Goal: Information Seeking & Learning: Learn about a topic

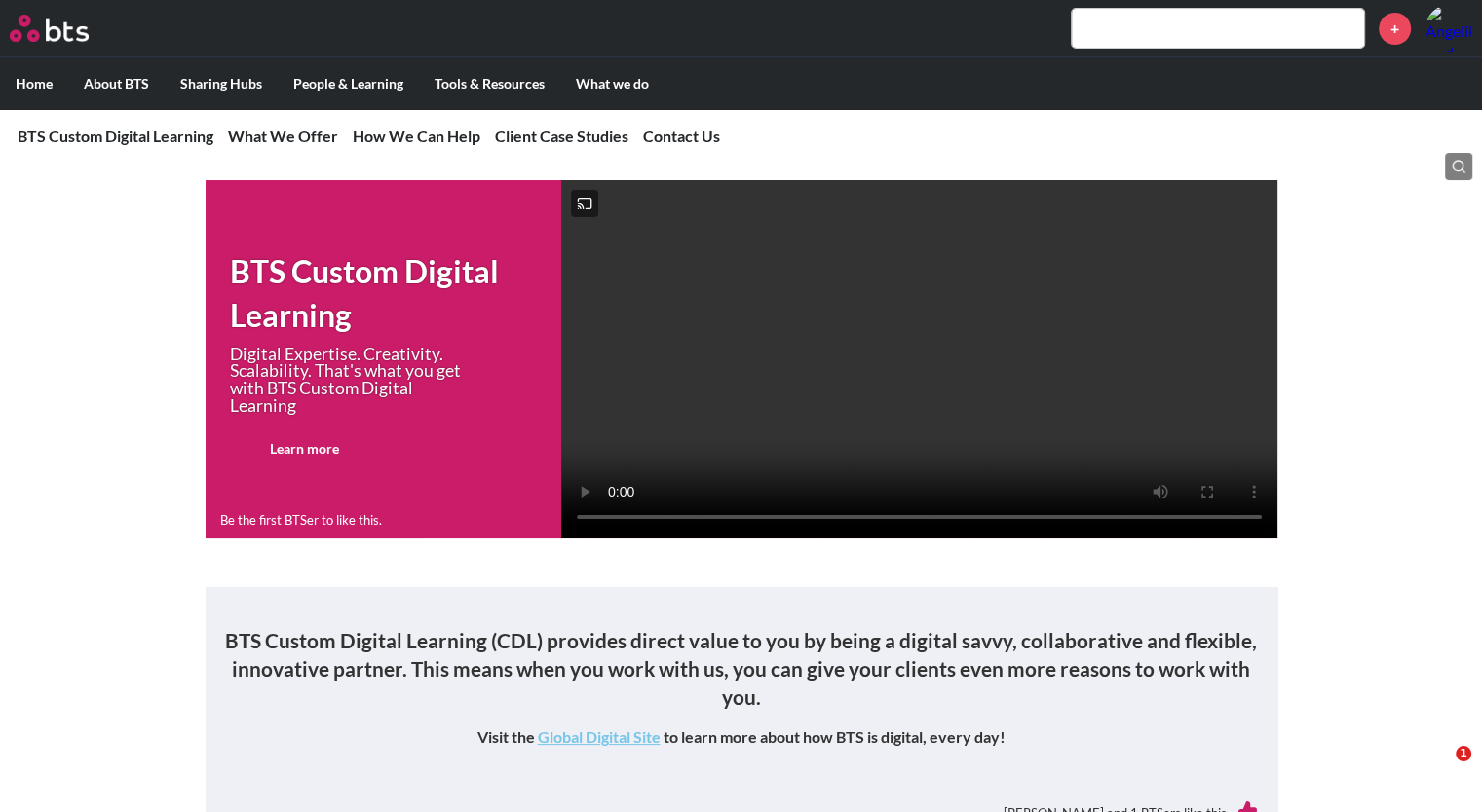
scroll to position [29, 0]
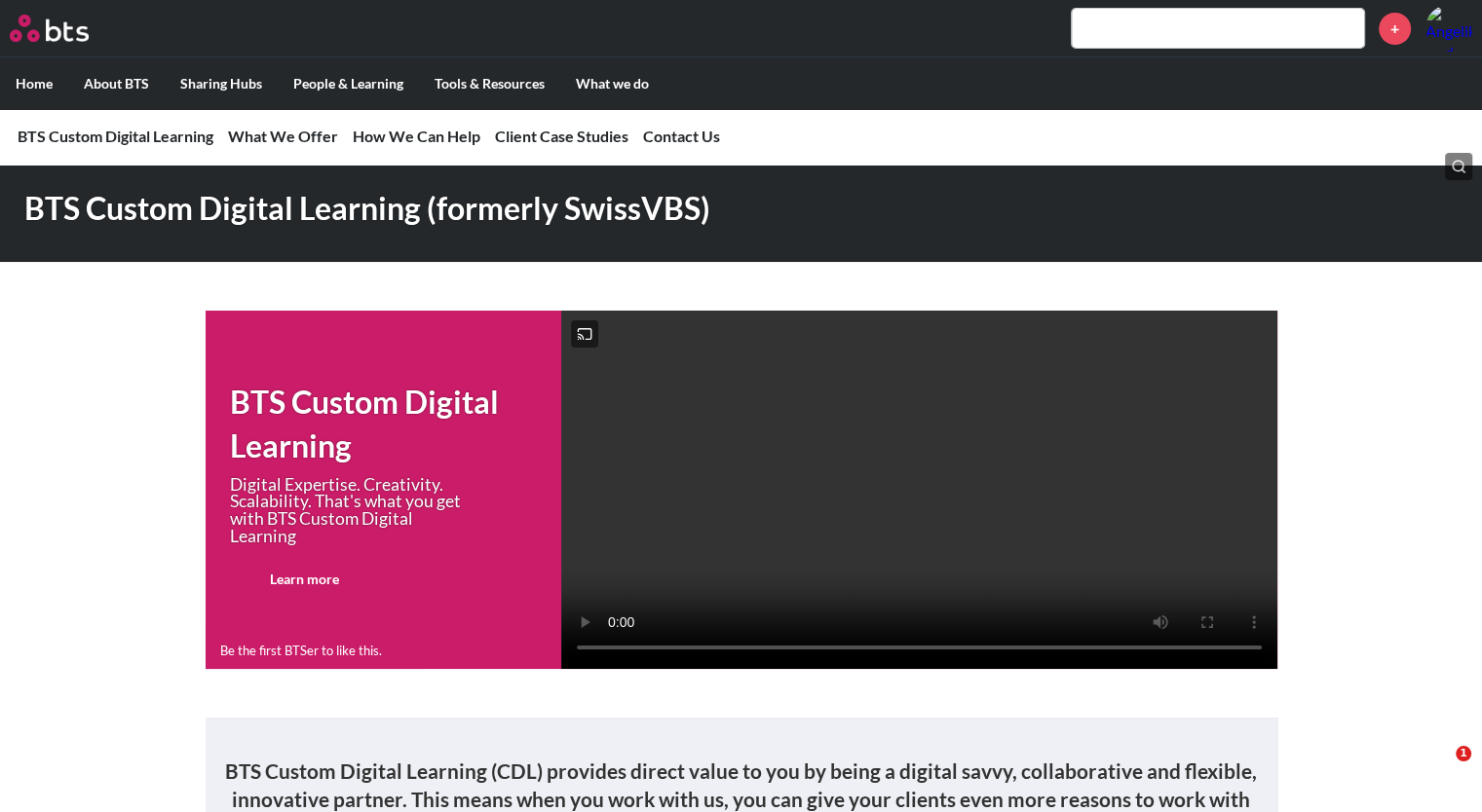
click at [1118, 36] on input "text" at bounding box center [1218, 28] width 292 height 39
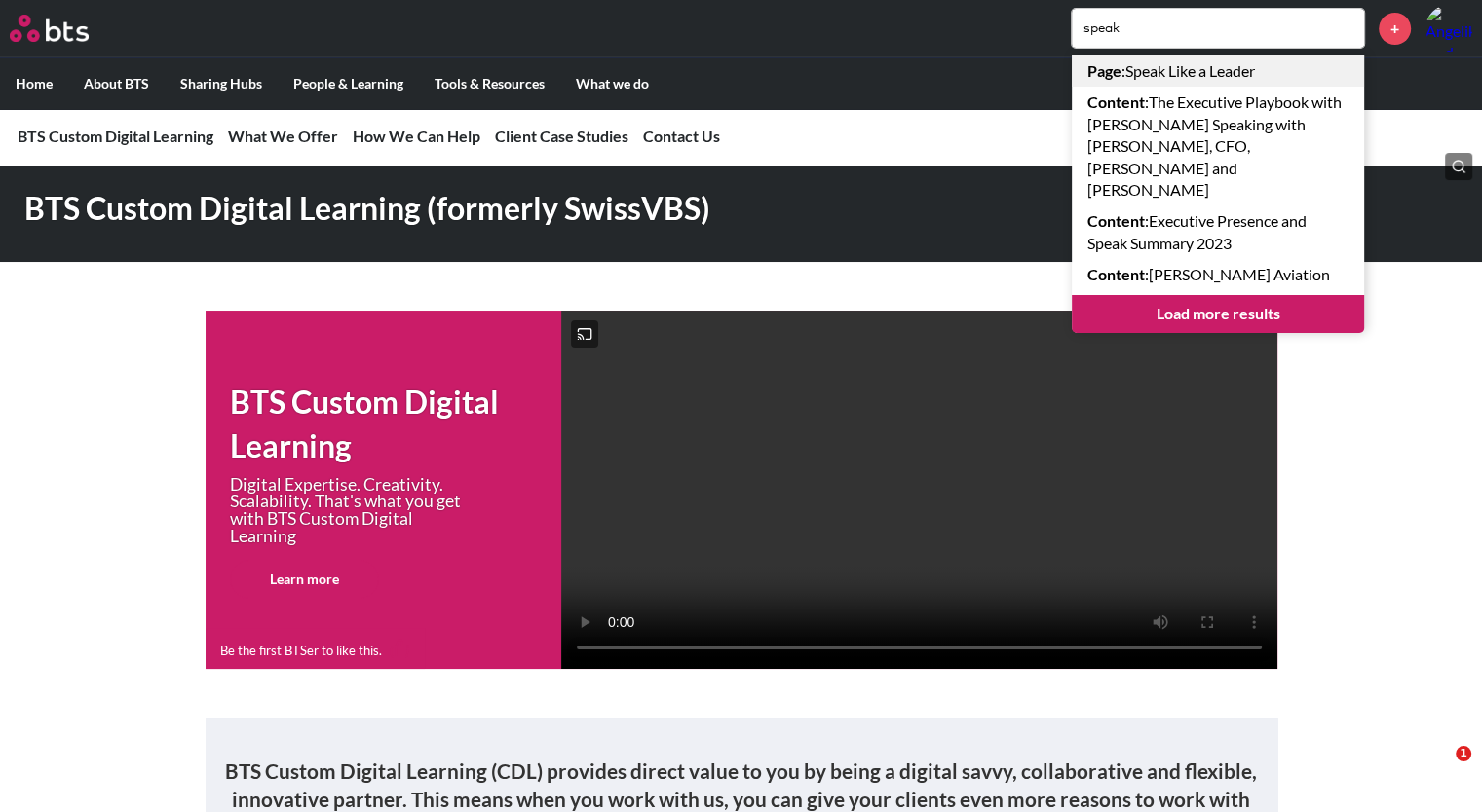
type input "speak"
click at [1167, 71] on link "Page : Speak Like a Leader" at bounding box center [1218, 71] width 292 height 31
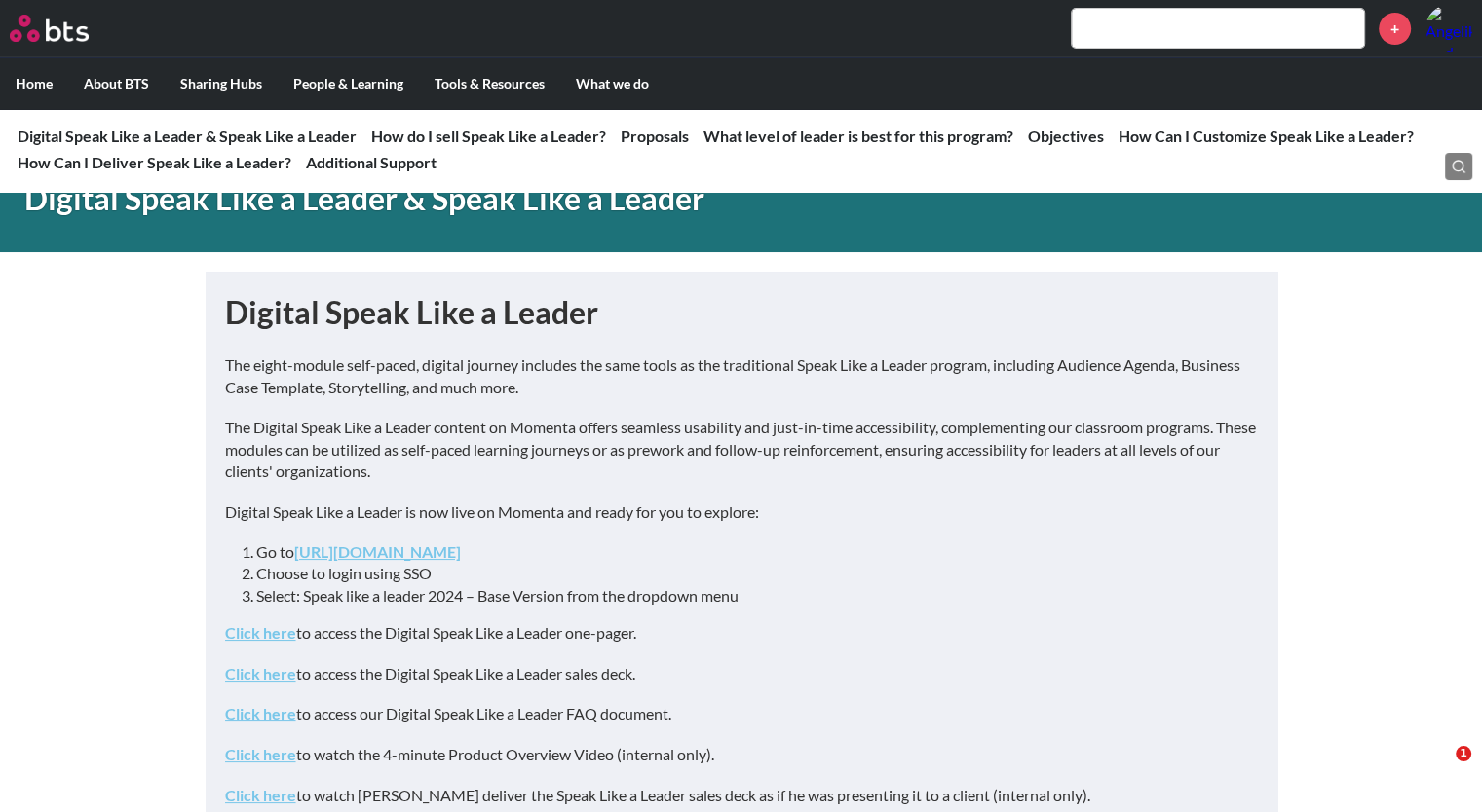
scroll to position [302, 0]
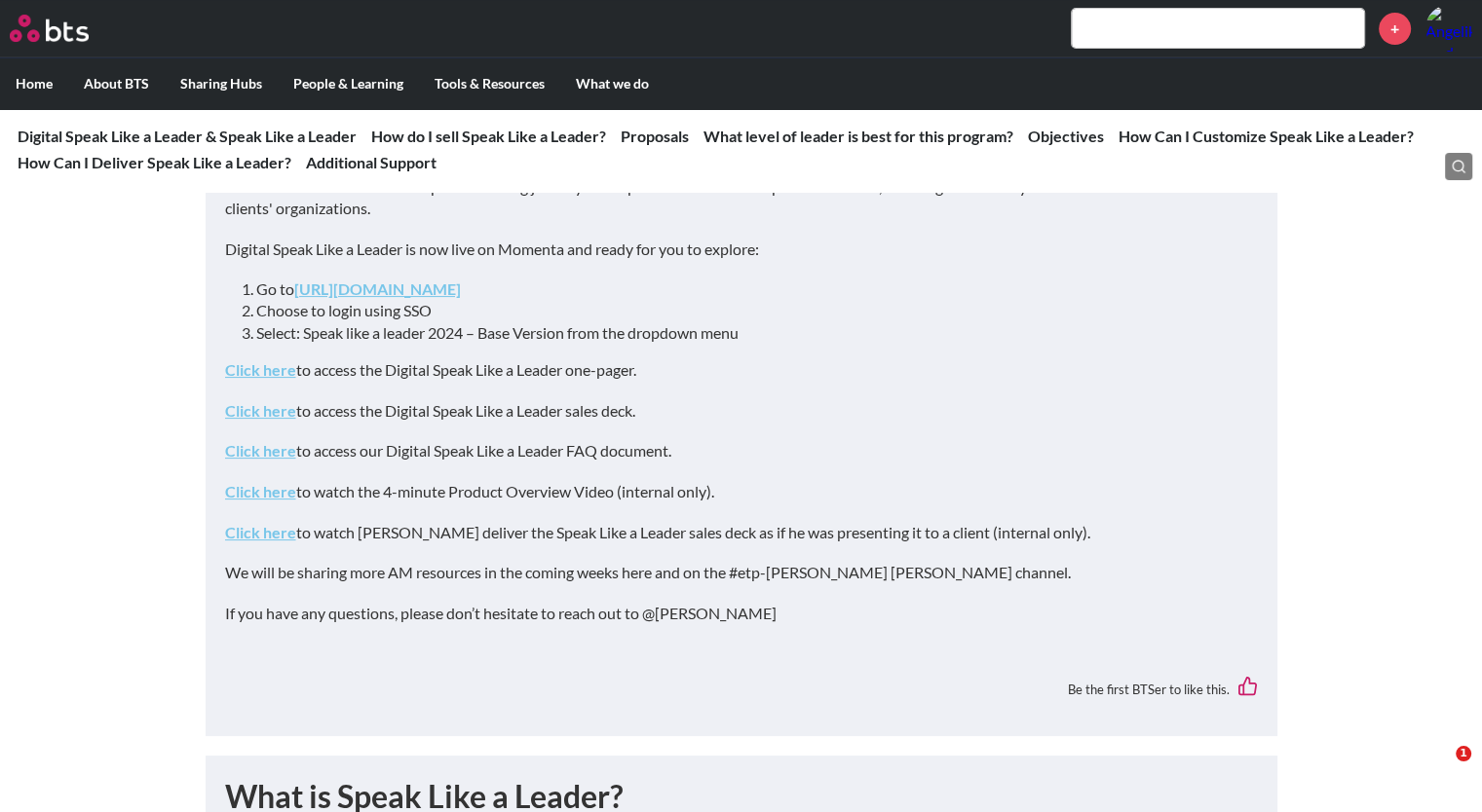
click at [261, 416] on link "Click here" at bounding box center [260, 410] width 71 height 19
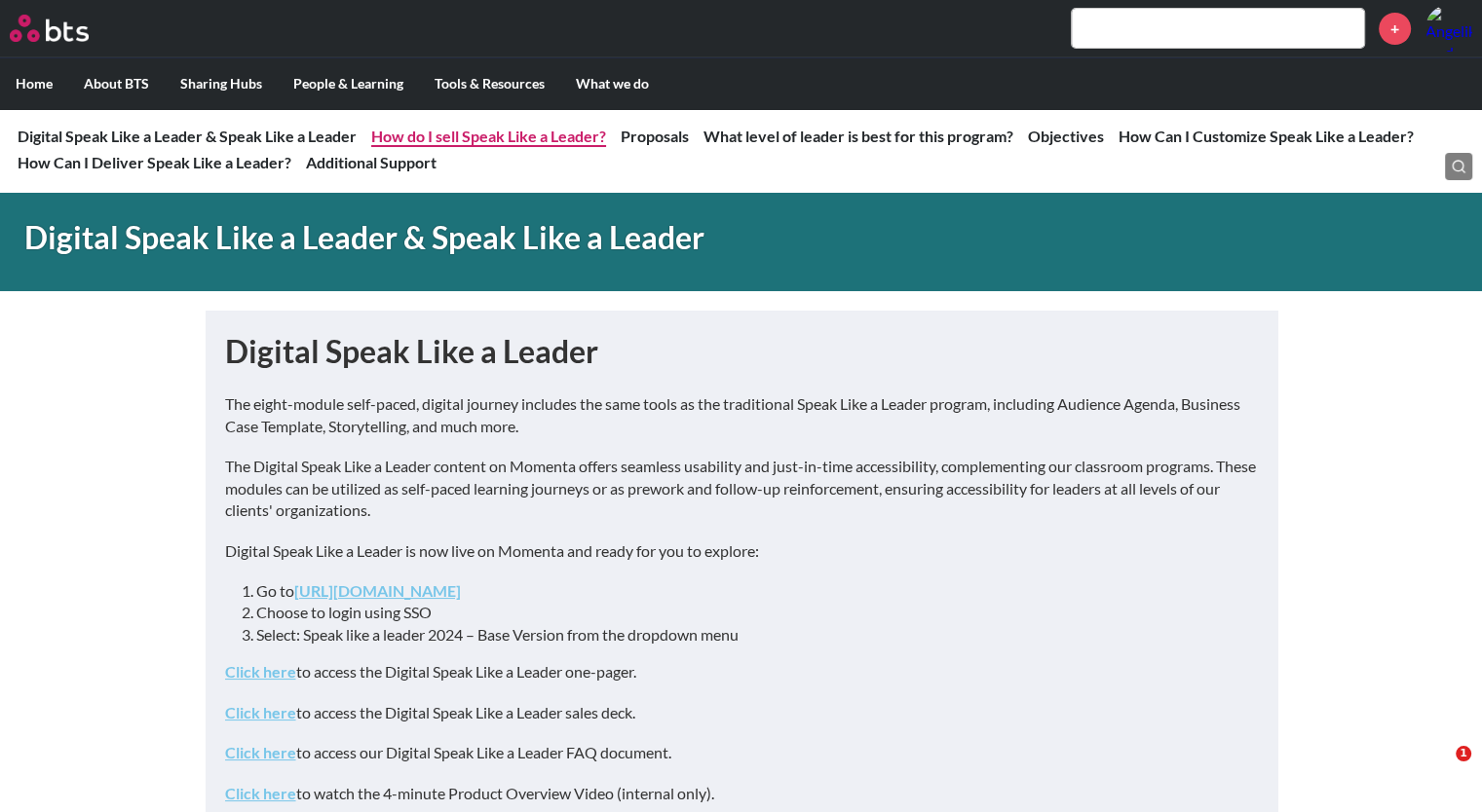
click at [538, 135] on link "How do I sell Speak Like a Leader?" at bounding box center [488, 135] width 235 height 19
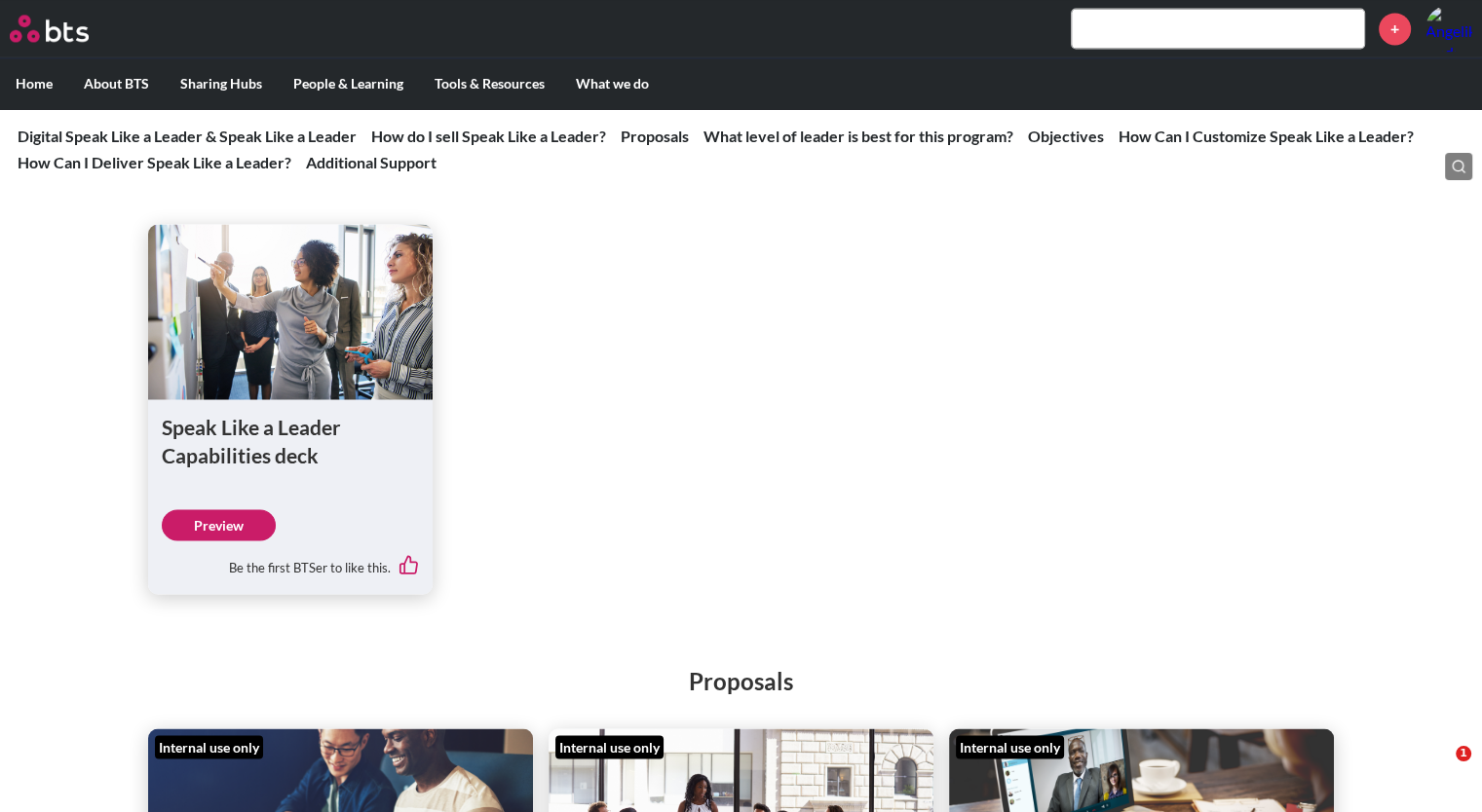
scroll to position [3194, 0]
click at [212, 540] on link "Preview" at bounding box center [218, 524] width 114 height 31
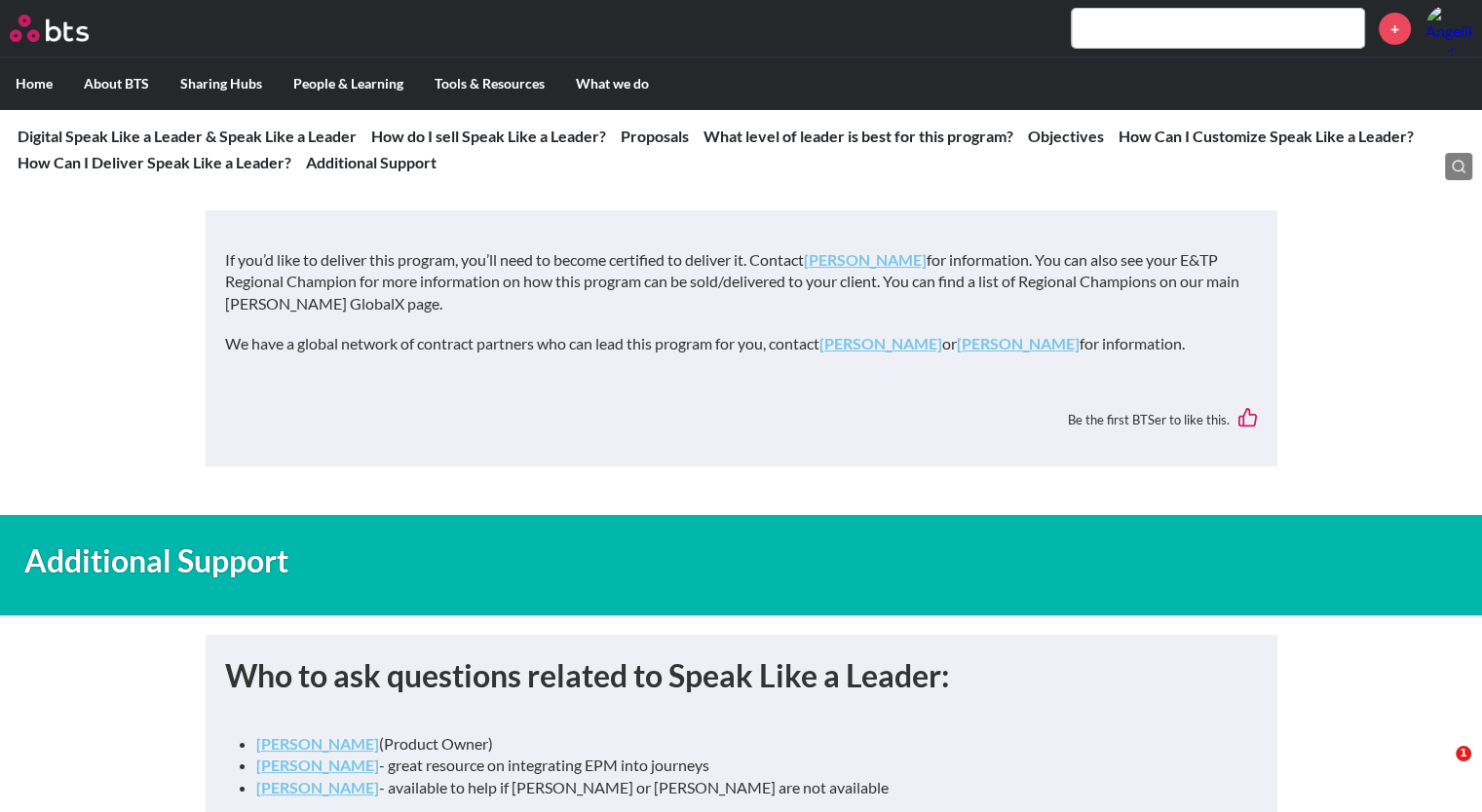
scroll to position [7619, 0]
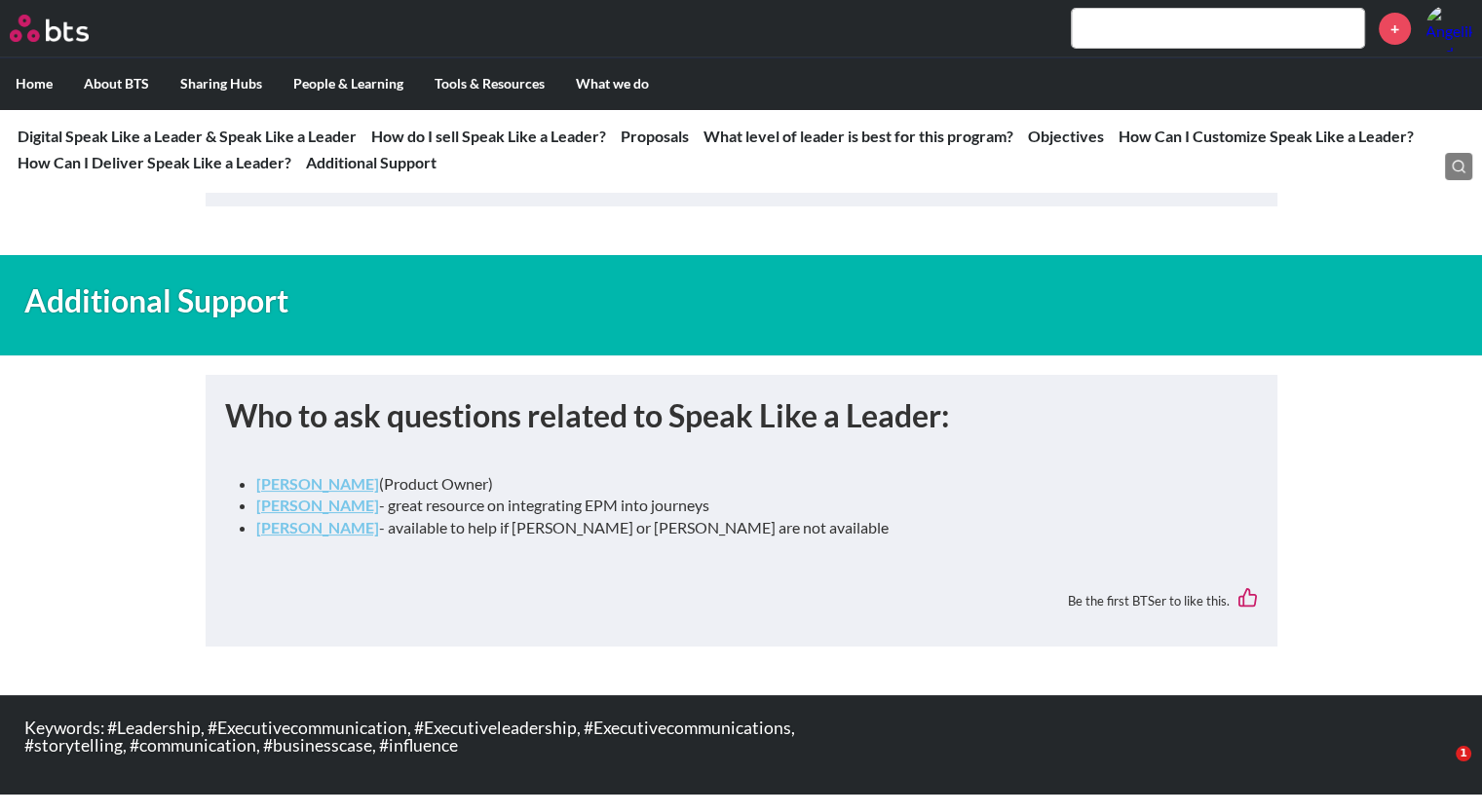
click at [1134, 40] on input "text" at bounding box center [1218, 28] width 292 height 39
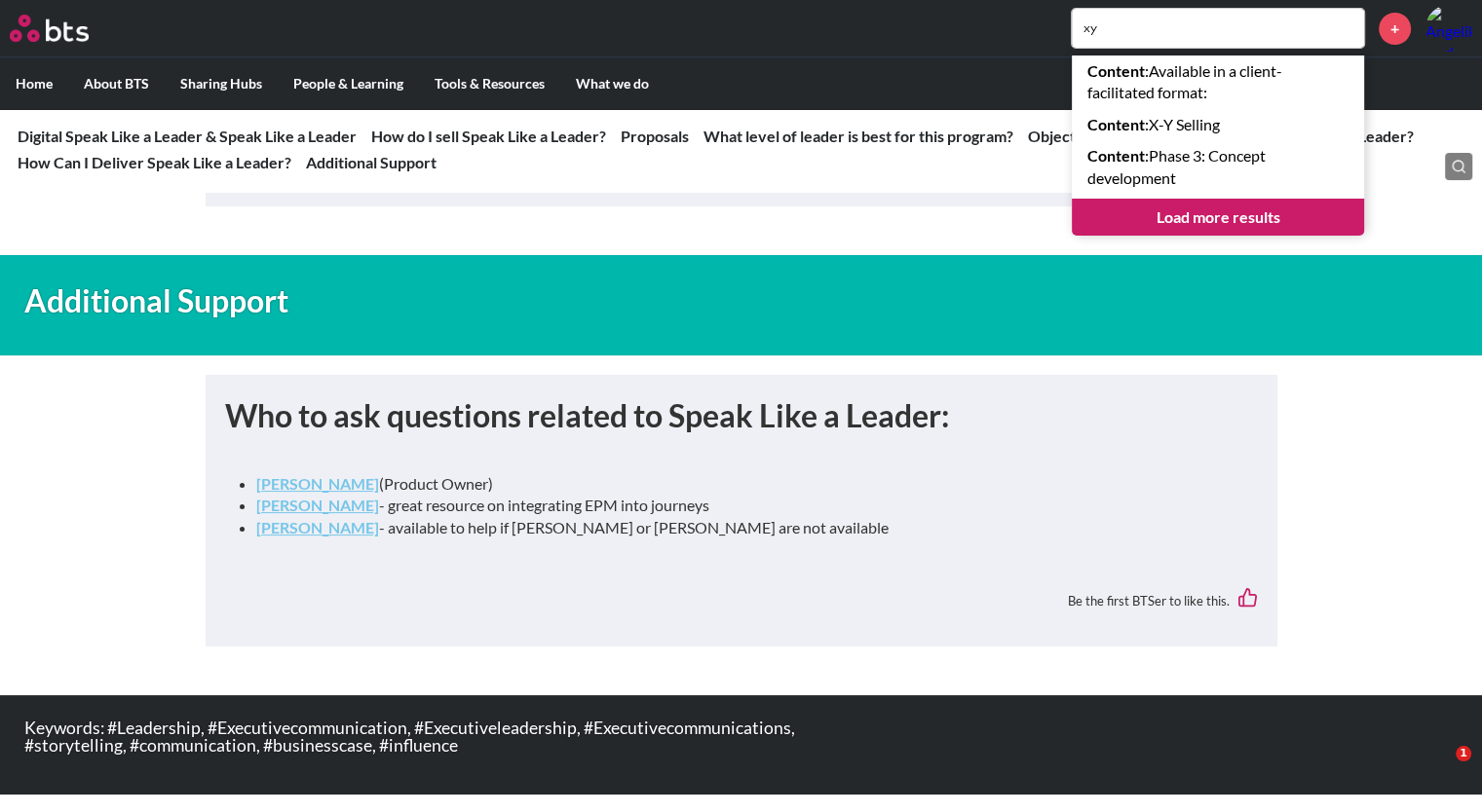
type input "xy"
click at [1226, 215] on link "Load more results" at bounding box center [1218, 217] width 292 height 37
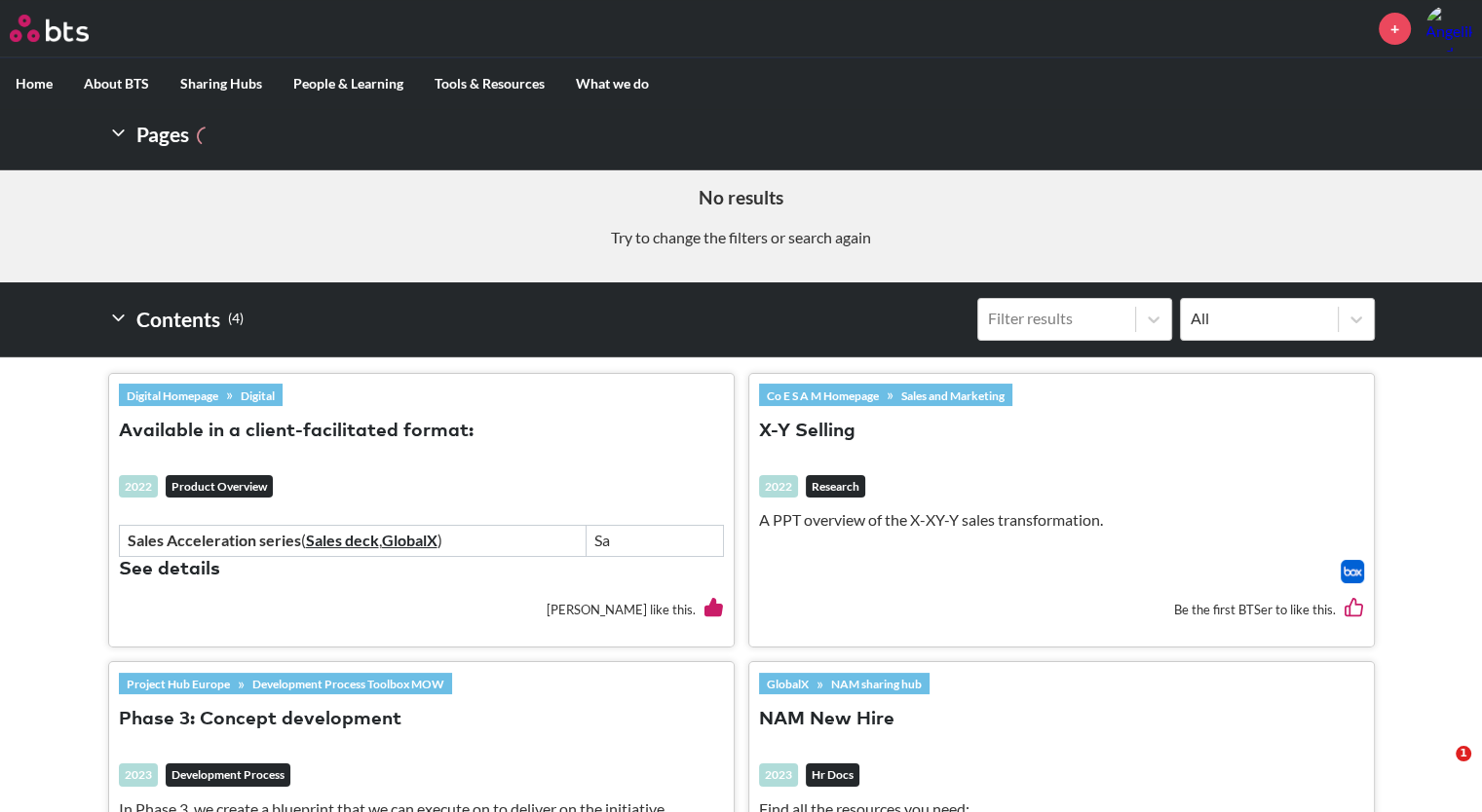
scroll to position [363, 0]
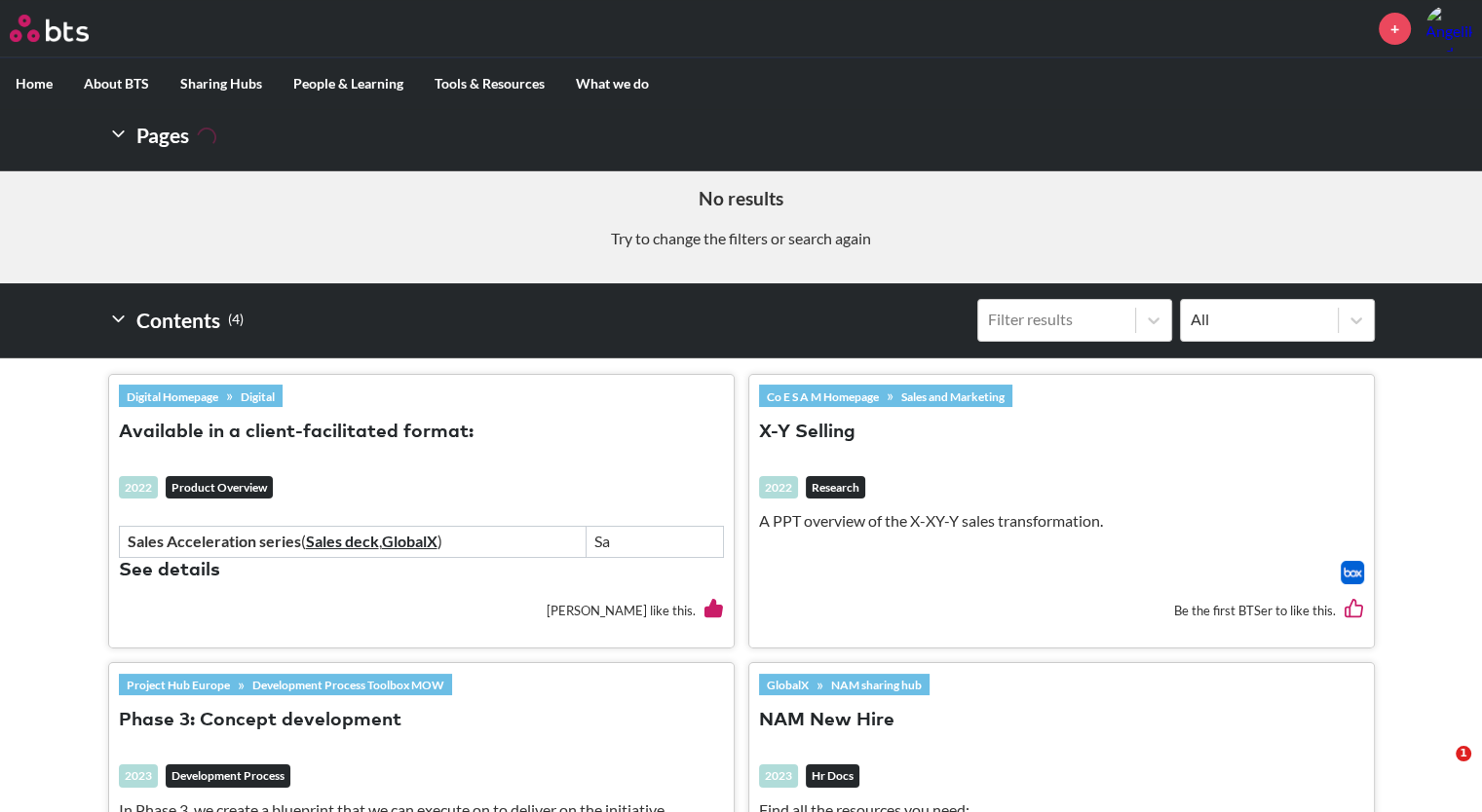
click at [808, 425] on button "X-Y Selling" at bounding box center [806, 433] width 97 height 26
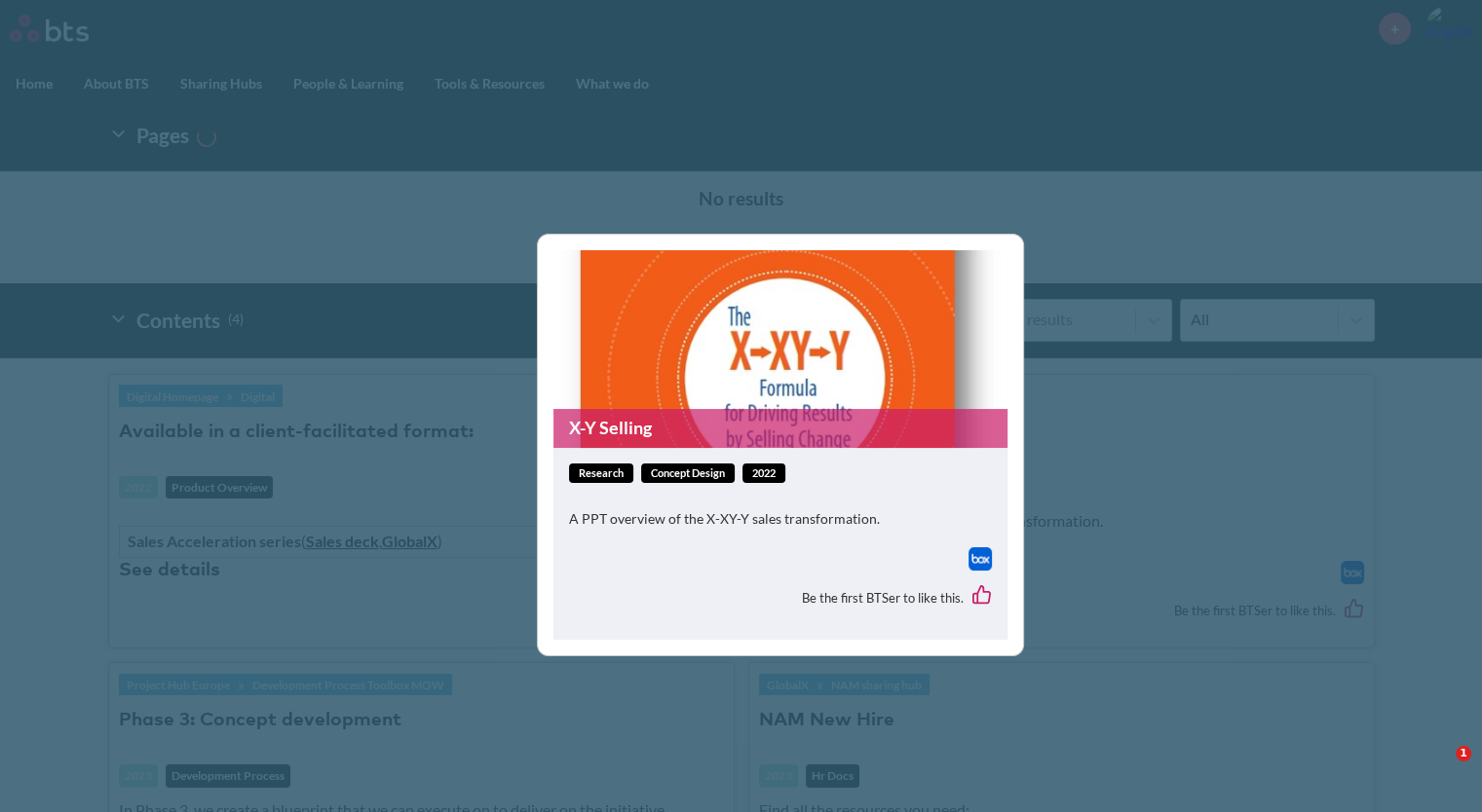
click at [975, 562] on img at bounding box center [980, 559] width 23 height 23
click at [1050, 200] on div "X-Y Selling research Concept Design 2022 A PPT overview of the X-XY-Y sales tra…" at bounding box center [741, 406] width 1482 height 812
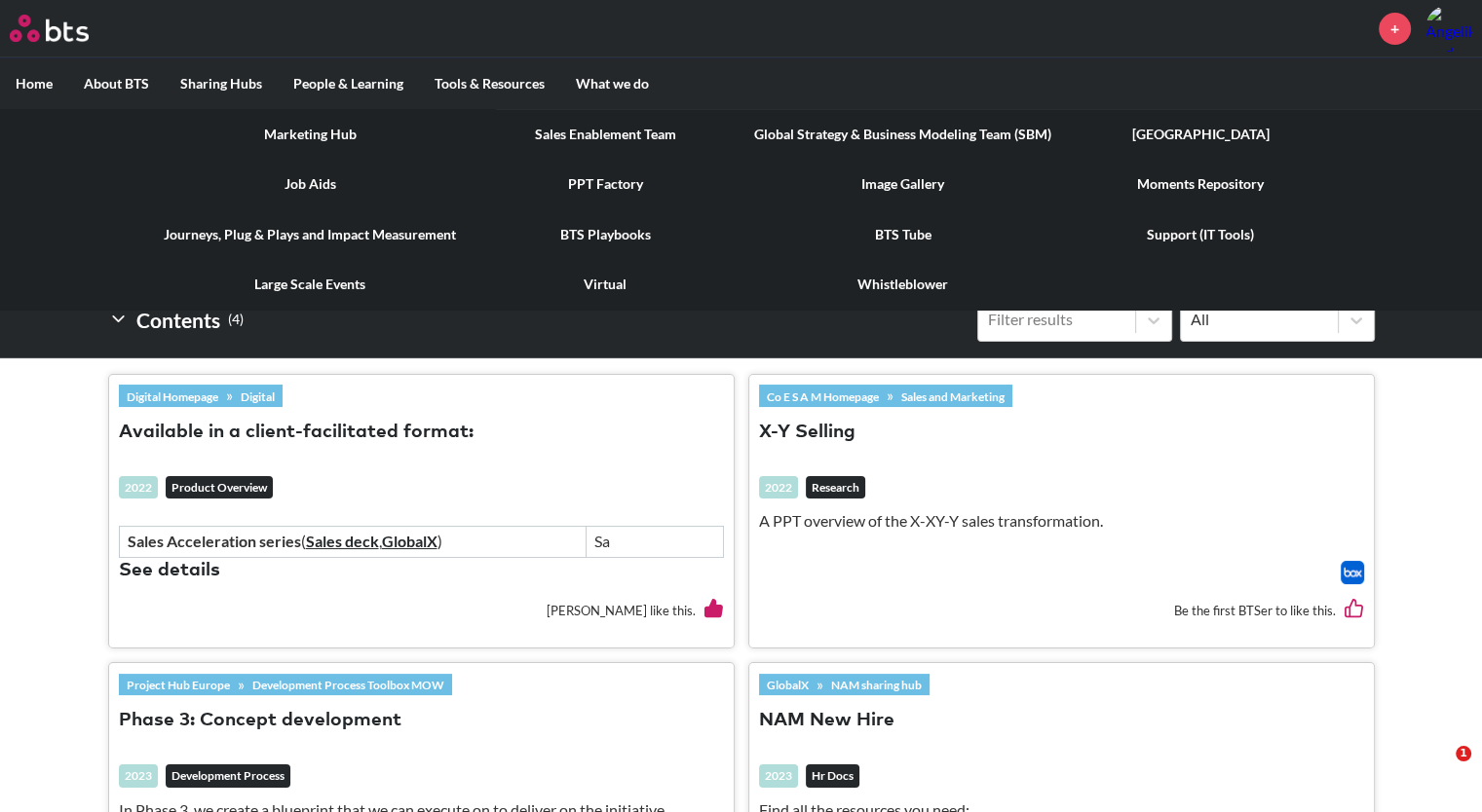
scroll to position [0, 0]
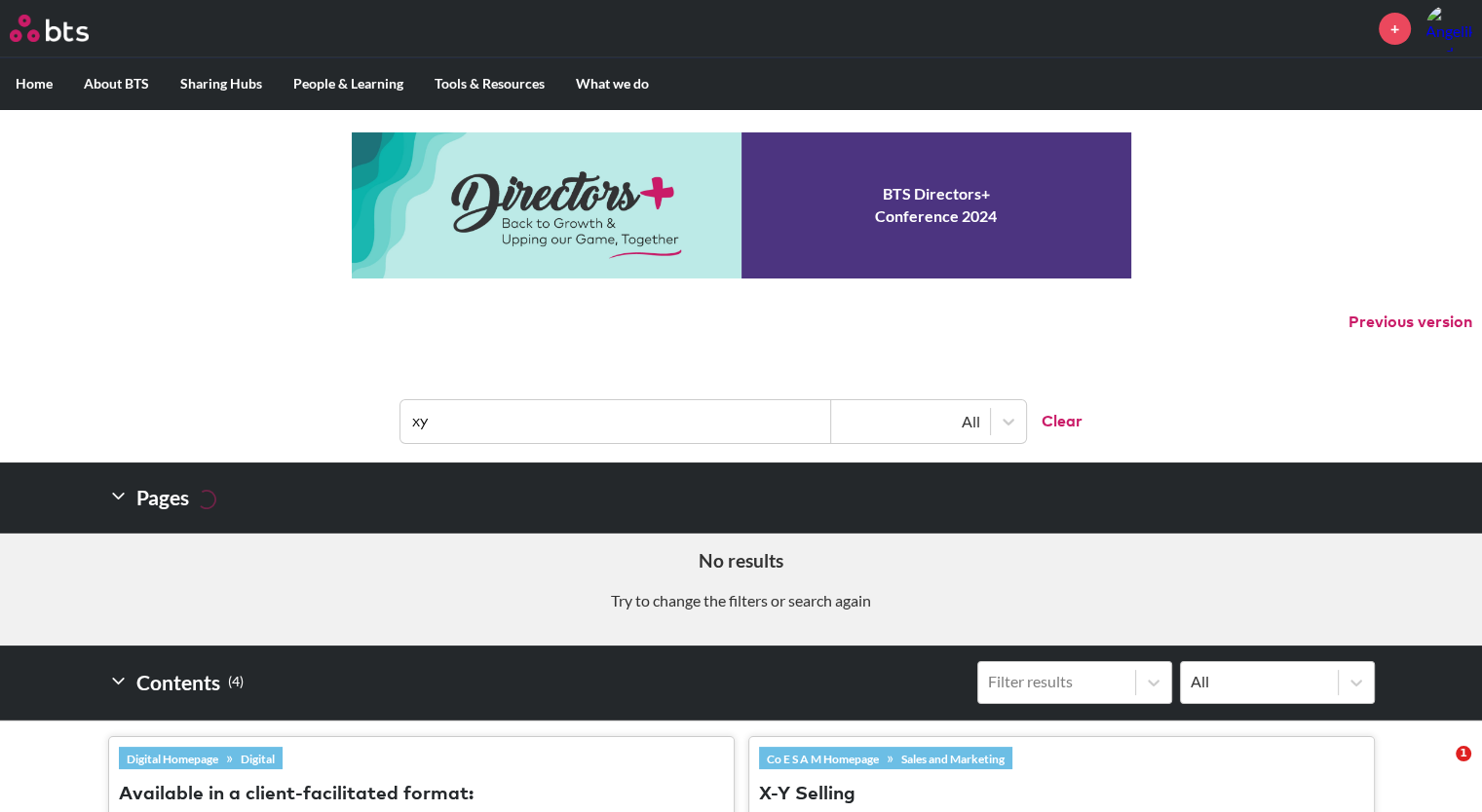
drag, startPoint x: 572, startPoint y: 404, endPoint x: 198, endPoint y: 430, distance: 374.9
click at [198, 430] on header "xy All Clear" at bounding box center [741, 412] width 1482 height 101
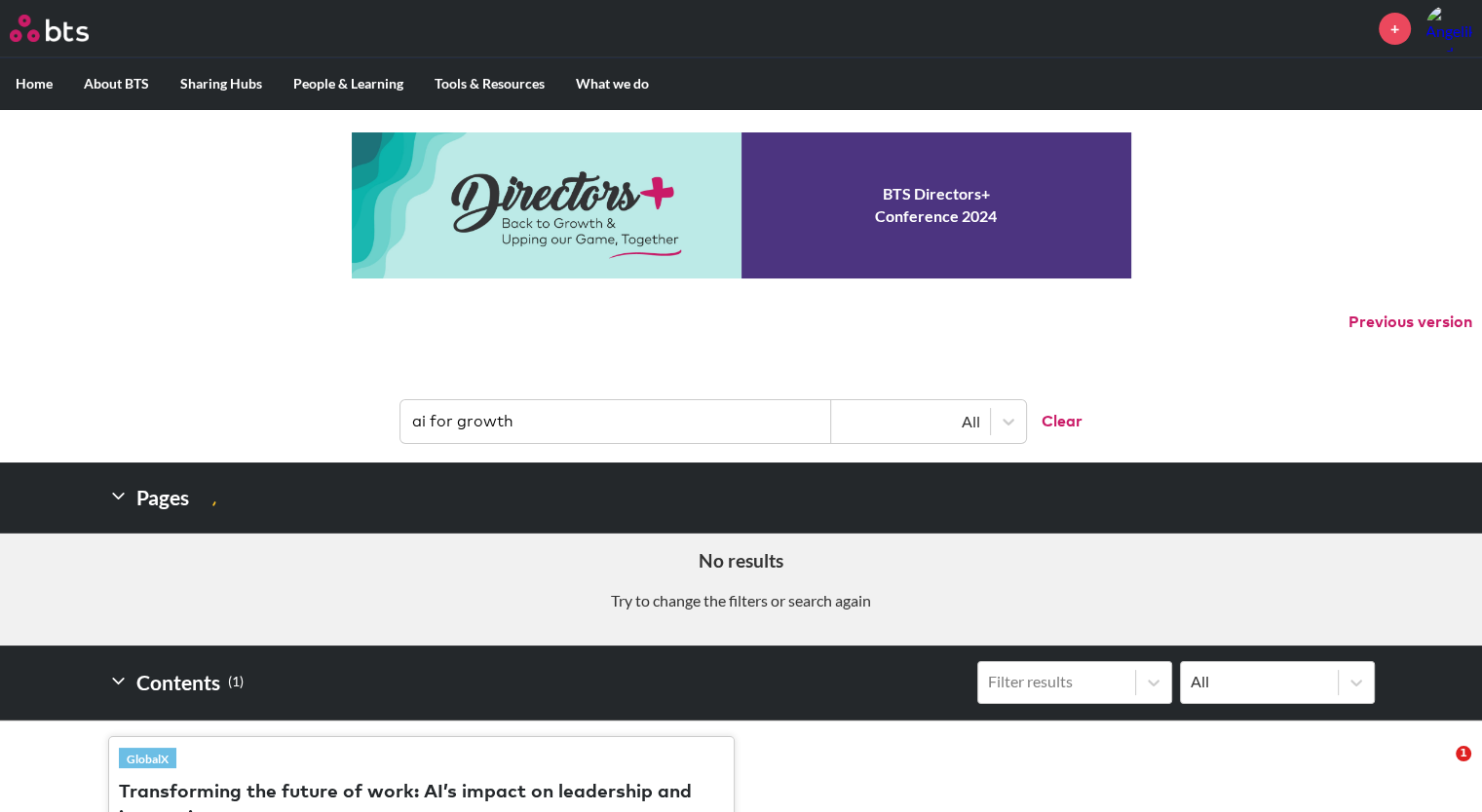
drag, startPoint x: 543, startPoint y: 422, endPoint x: 456, endPoint y: 426, distance: 87.1
click at [456, 426] on input "ai for growth" at bounding box center [616, 422] width 431 height 43
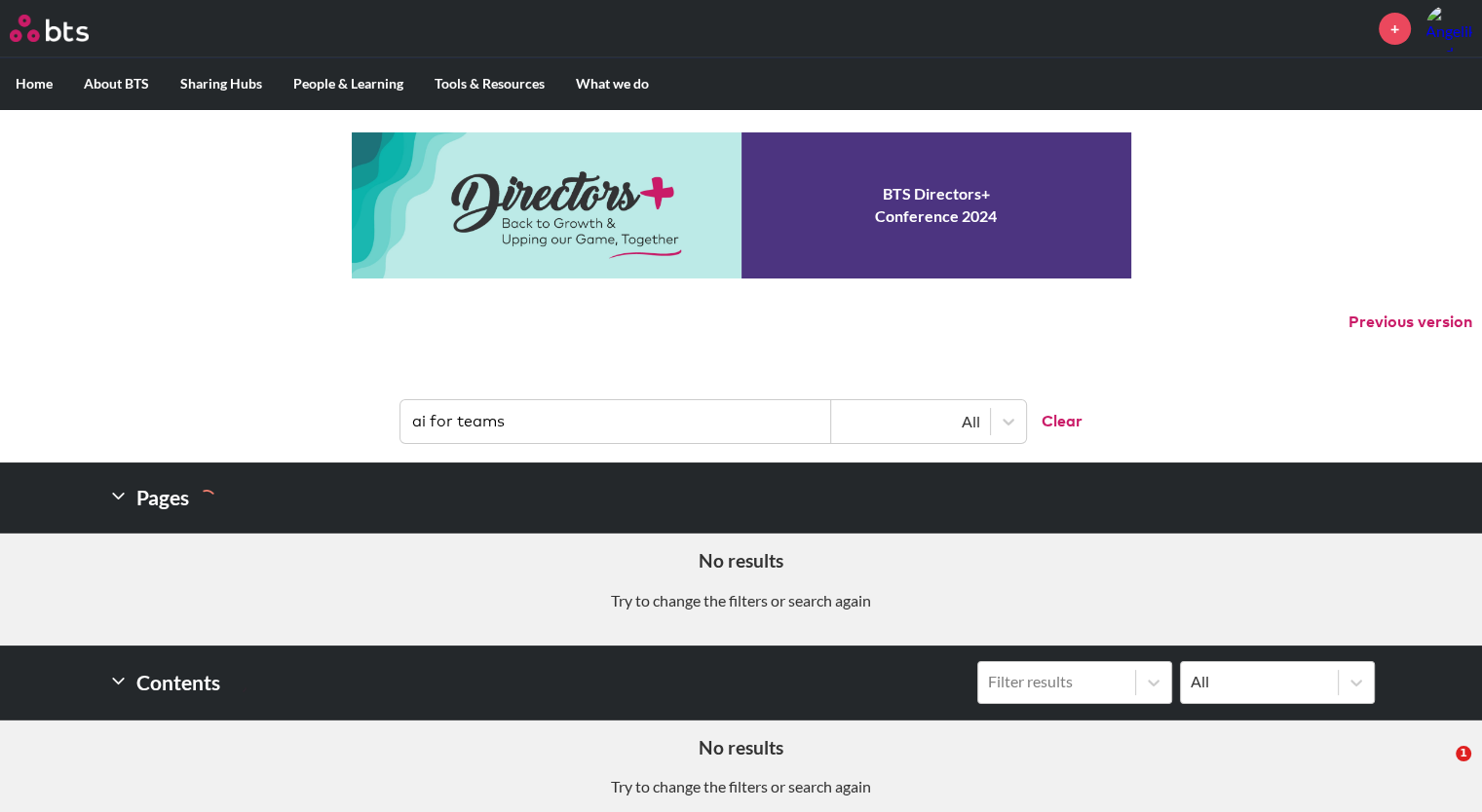
scroll to position [202, 0]
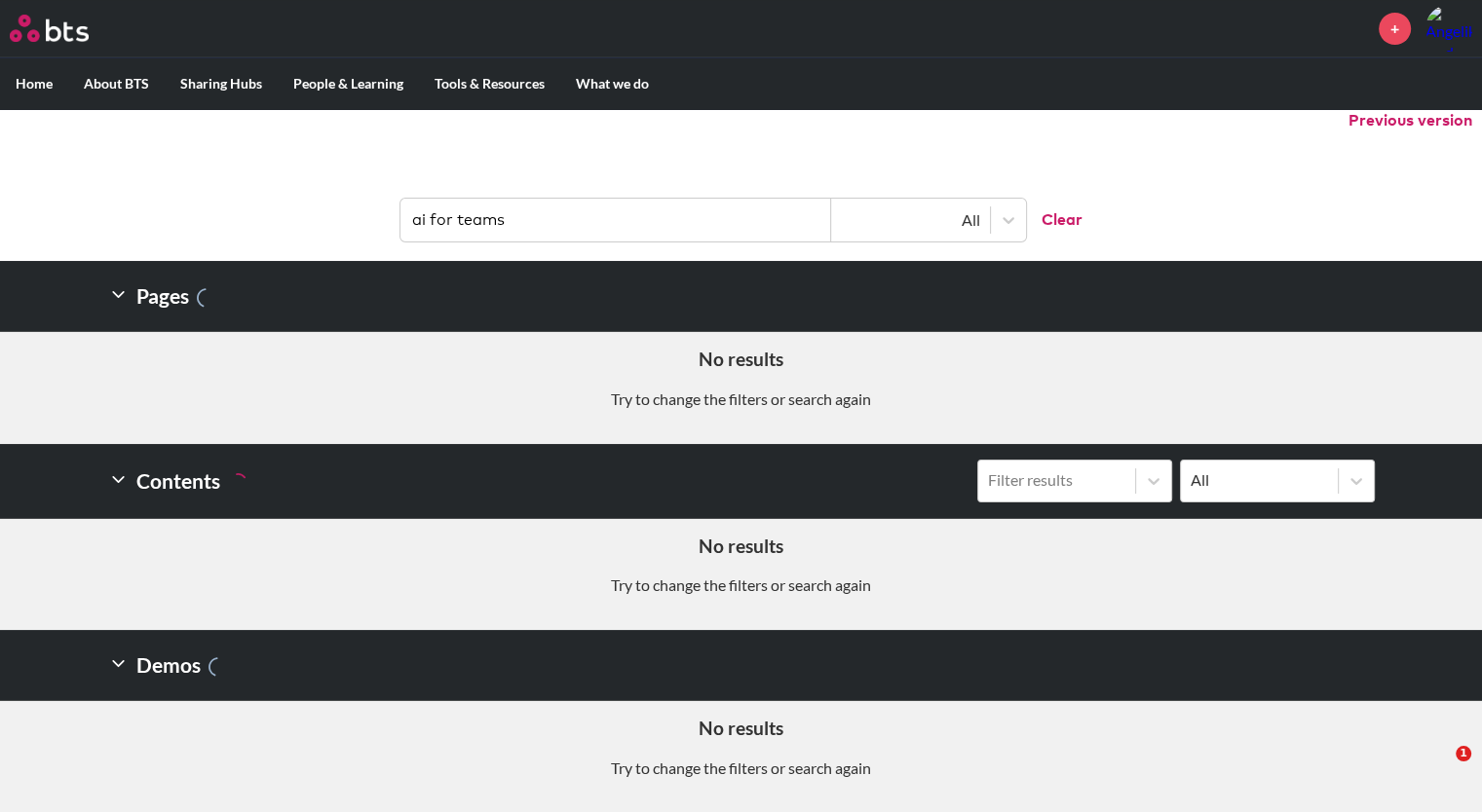
click at [537, 219] on input "ai for teams" at bounding box center [616, 220] width 431 height 43
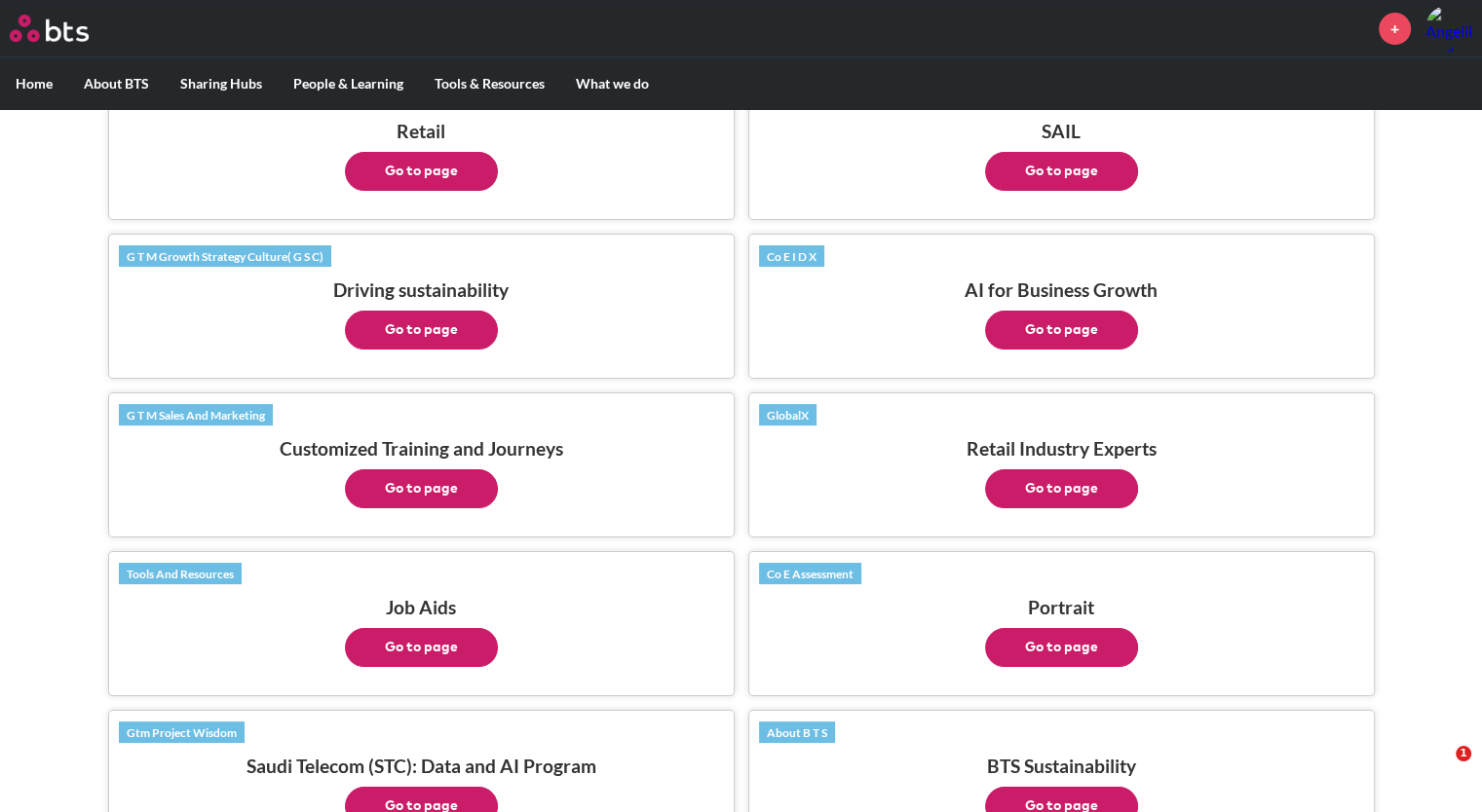
scroll to position [477, 0]
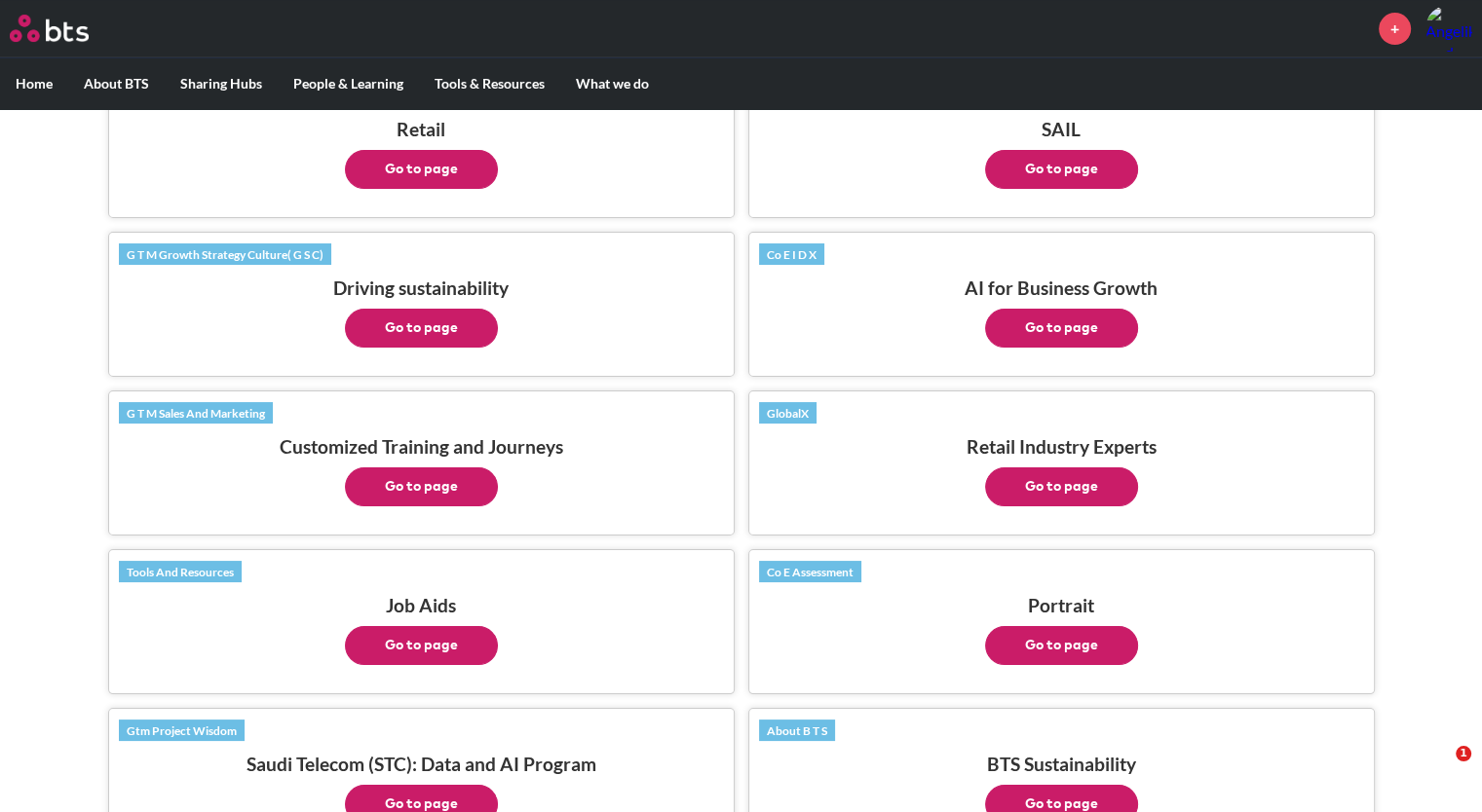
drag, startPoint x: 1073, startPoint y: 317, endPoint x: 960, endPoint y: 320, distance: 113.0
click at [960, 320] on p "Go to page" at bounding box center [1061, 324] width 604 height 49
click at [1030, 325] on button "Go to page" at bounding box center [1061, 329] width 153 height 39
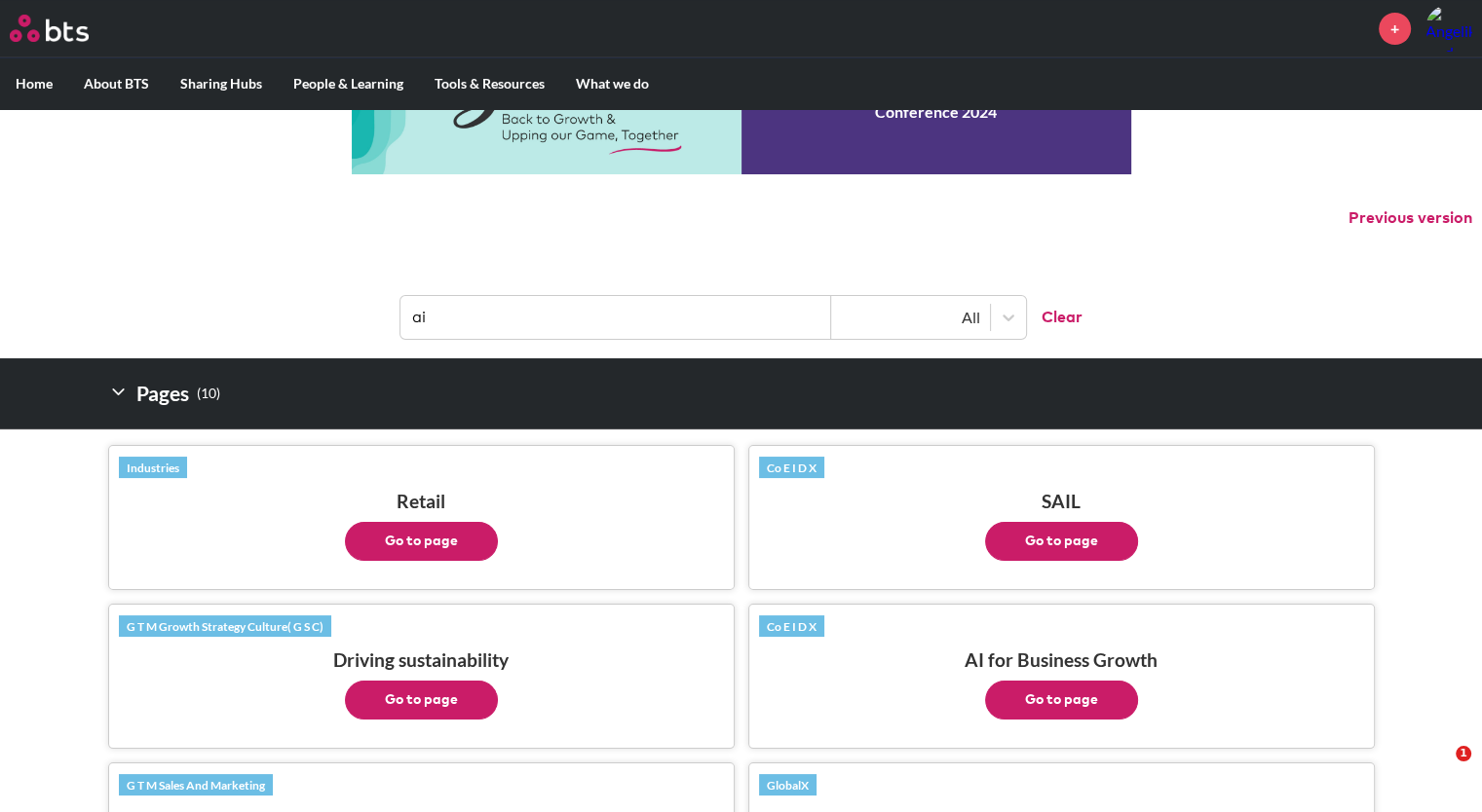
scroll to position [0, 0]
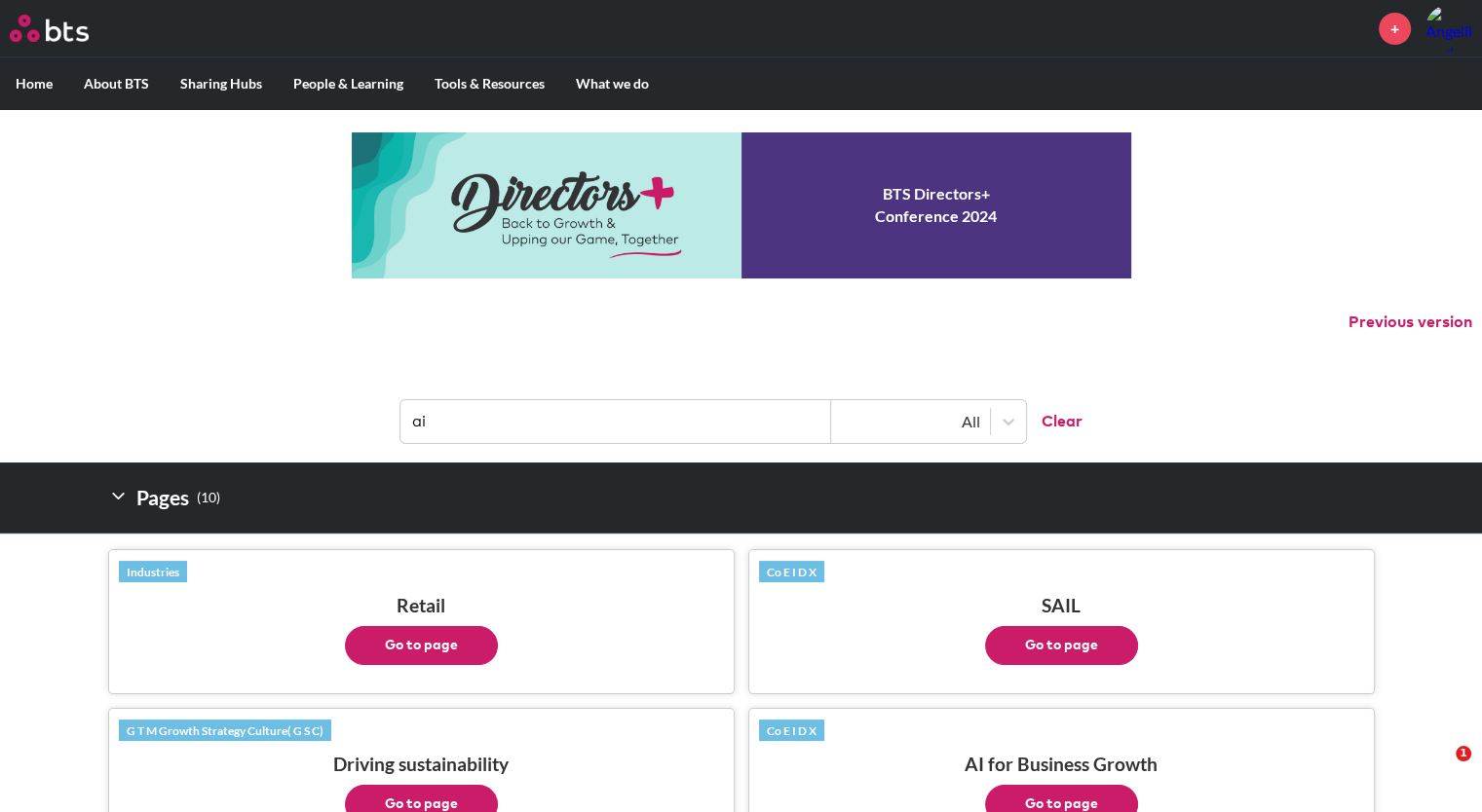
drag, startPoint x: 457, startPoint y: 423, endPoint x: 249, endPoint y: 425, distance: 208.0
click at [249, 425] on header "ai All Clear" at bounding box center [741, 412] width 1482 height 101
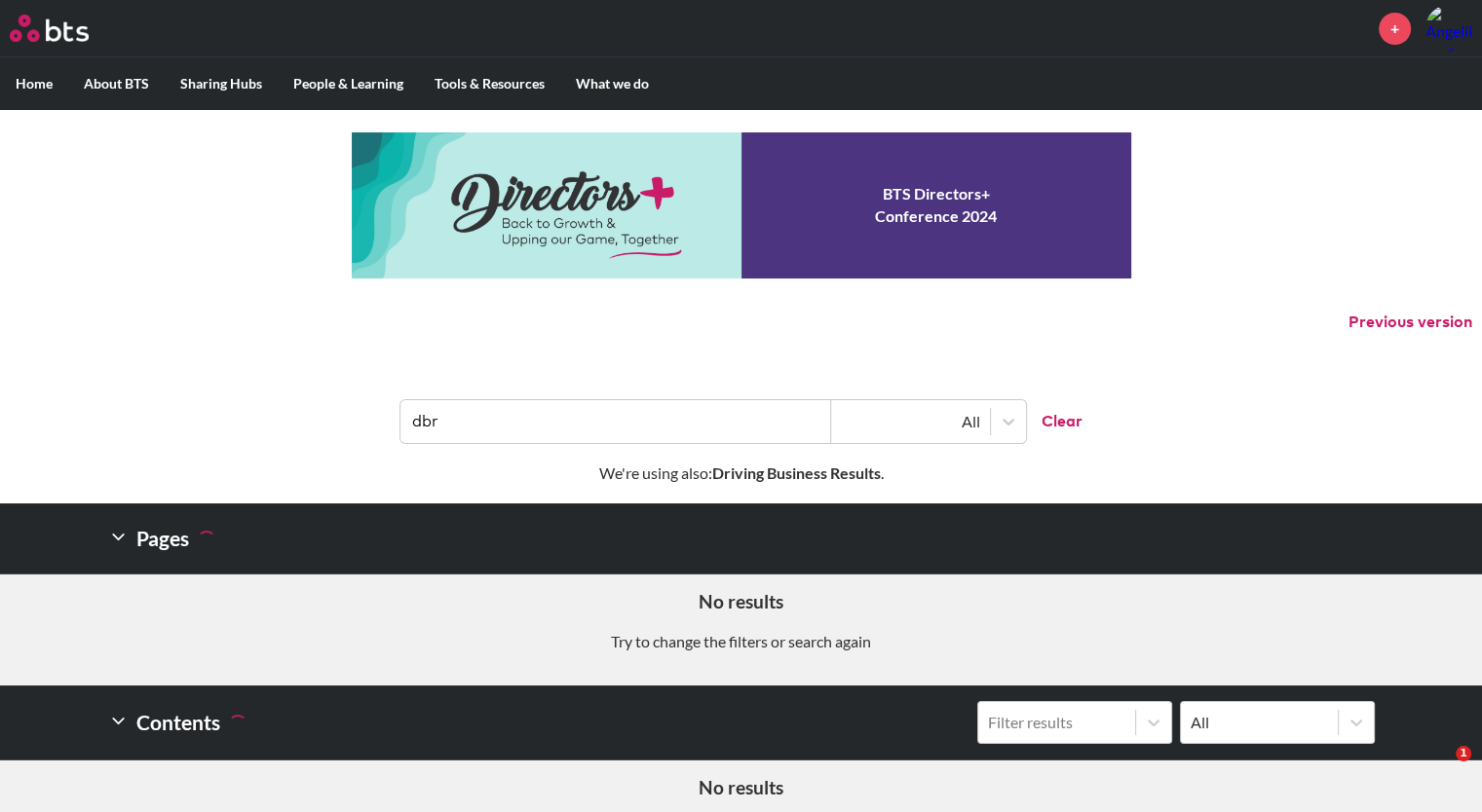
click at [752, 474] on strong "Driving Business Results" at bounding box center [796, 473] width 169 height 19
drag, startPoint x: 522, startPoint y: 419, endPoint x: 312, endPoint y: 376, distance: 214.4
click at [312, 376] on header "dbr All Clear" at bounding box center [741, 412] width 1482 height 101
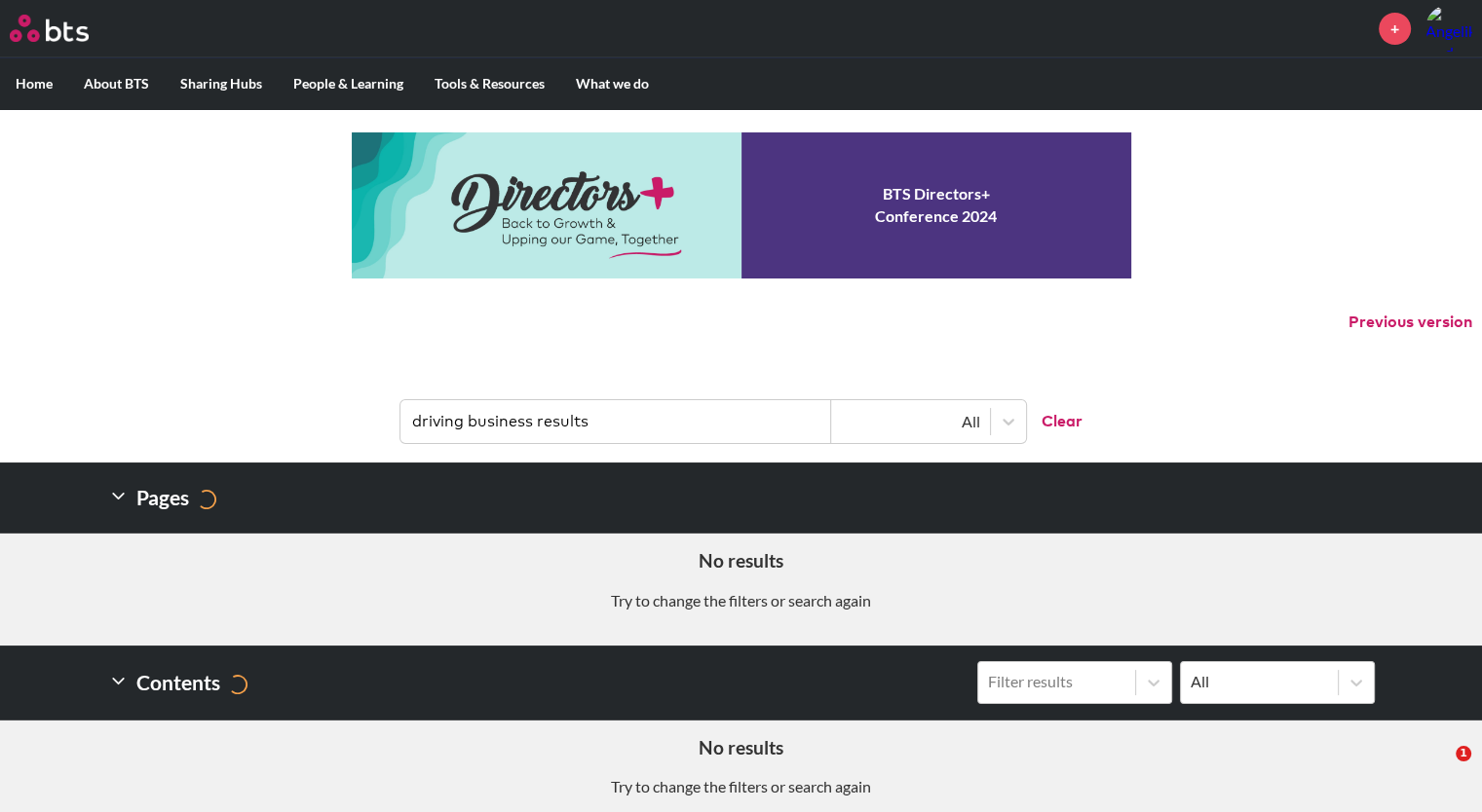
type input "driving business results"
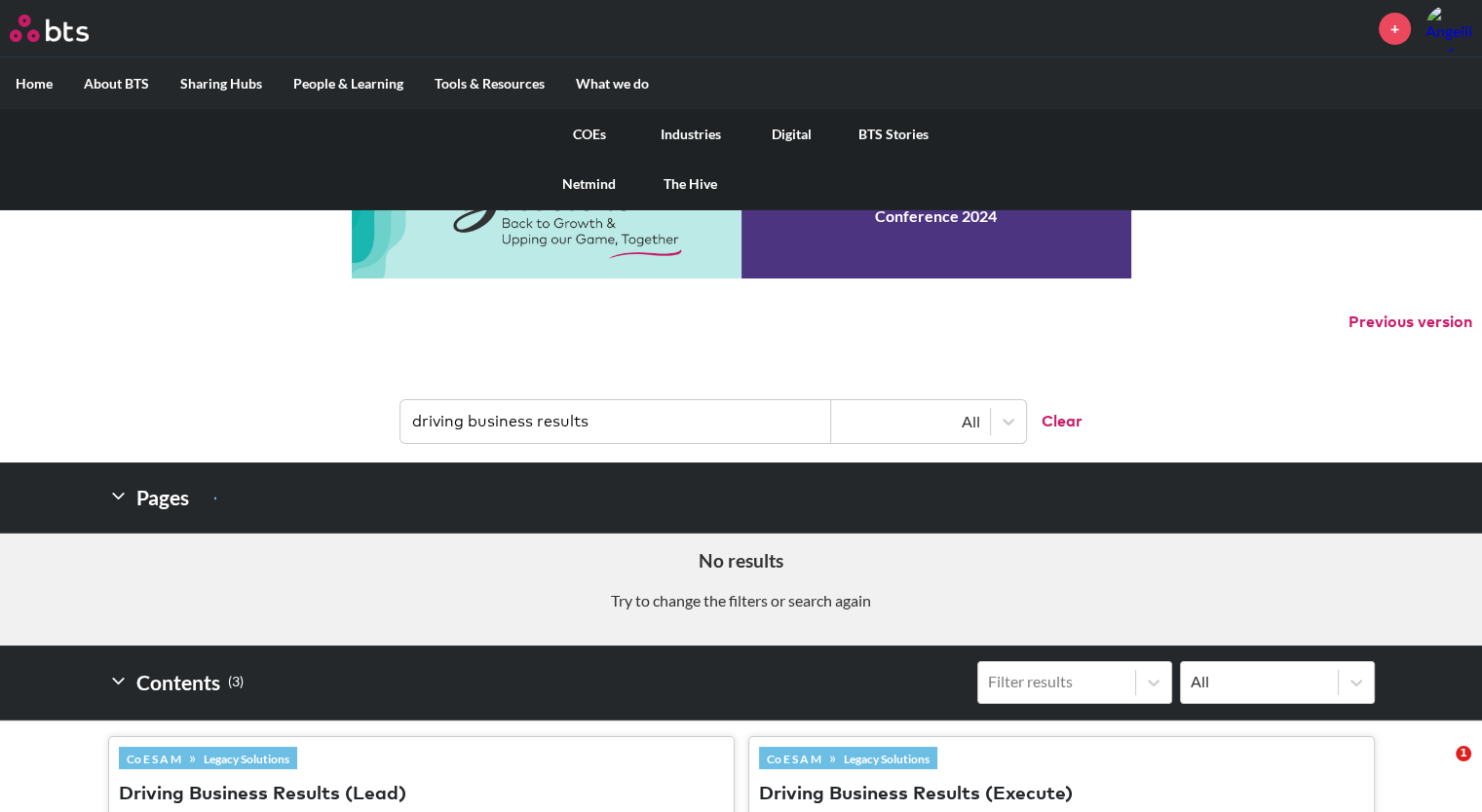
click at [591, 135] on link "COEs" at bounding box center [589, 135] width 101 height 51
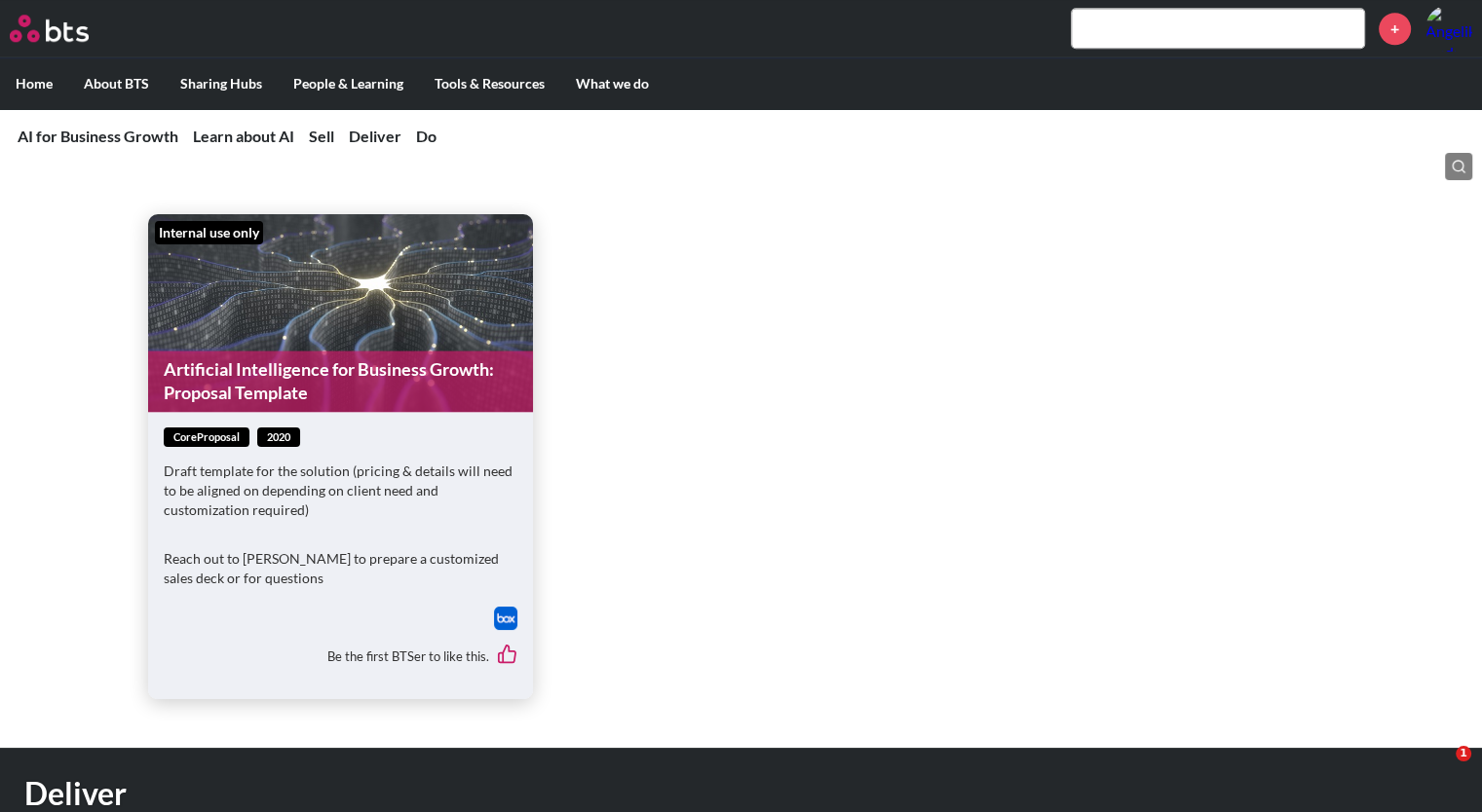
scroll to position [2123, 0]
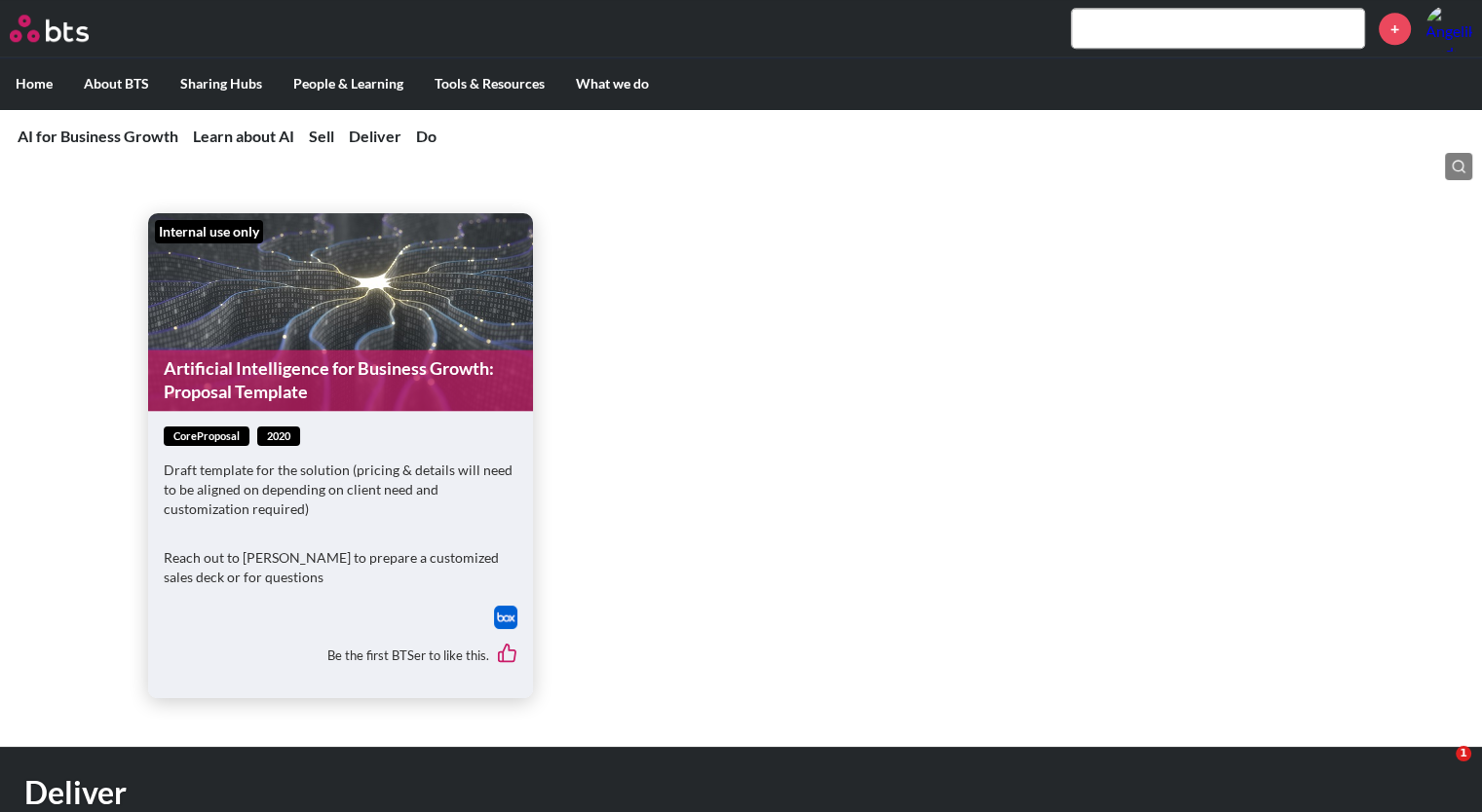
click at [243, 372] on link "Artificial Intelligence for Business Growth: Proposal Template" at bounding box center [340, 380] width 385 height 61
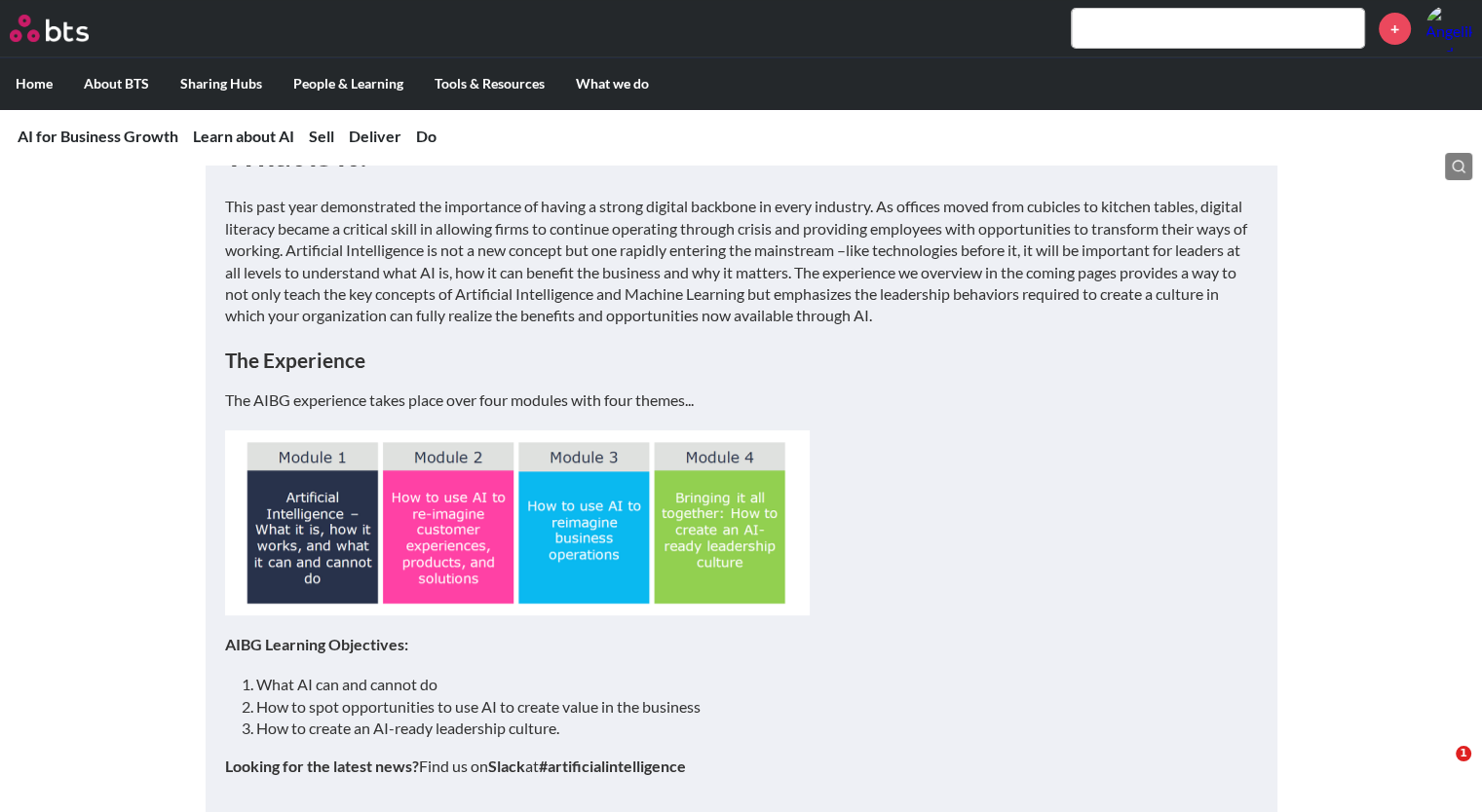
scroll to position [0, 0]
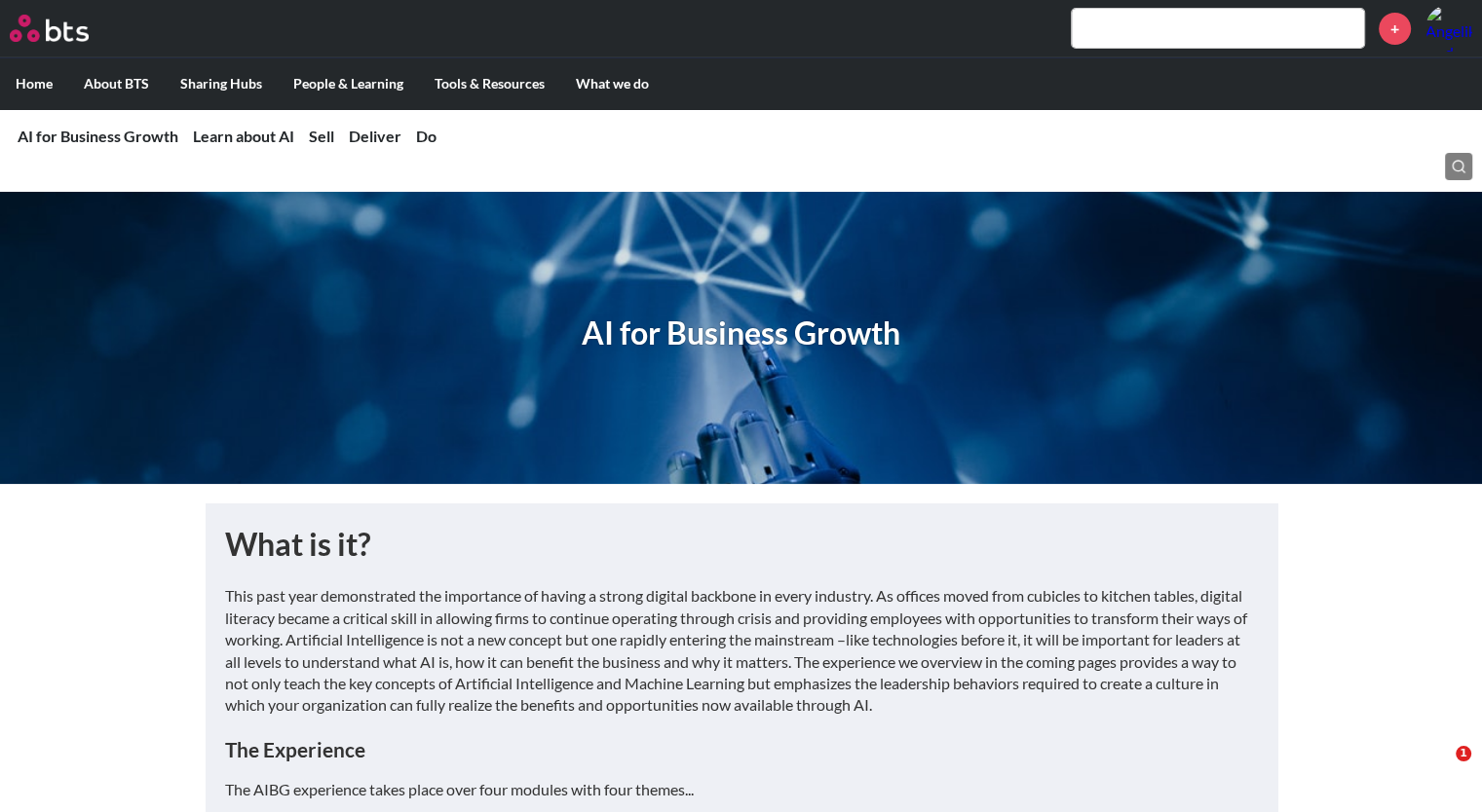
click at [1150, 39] on input "text" at bounding box center [1218, 28] width 292 height 39
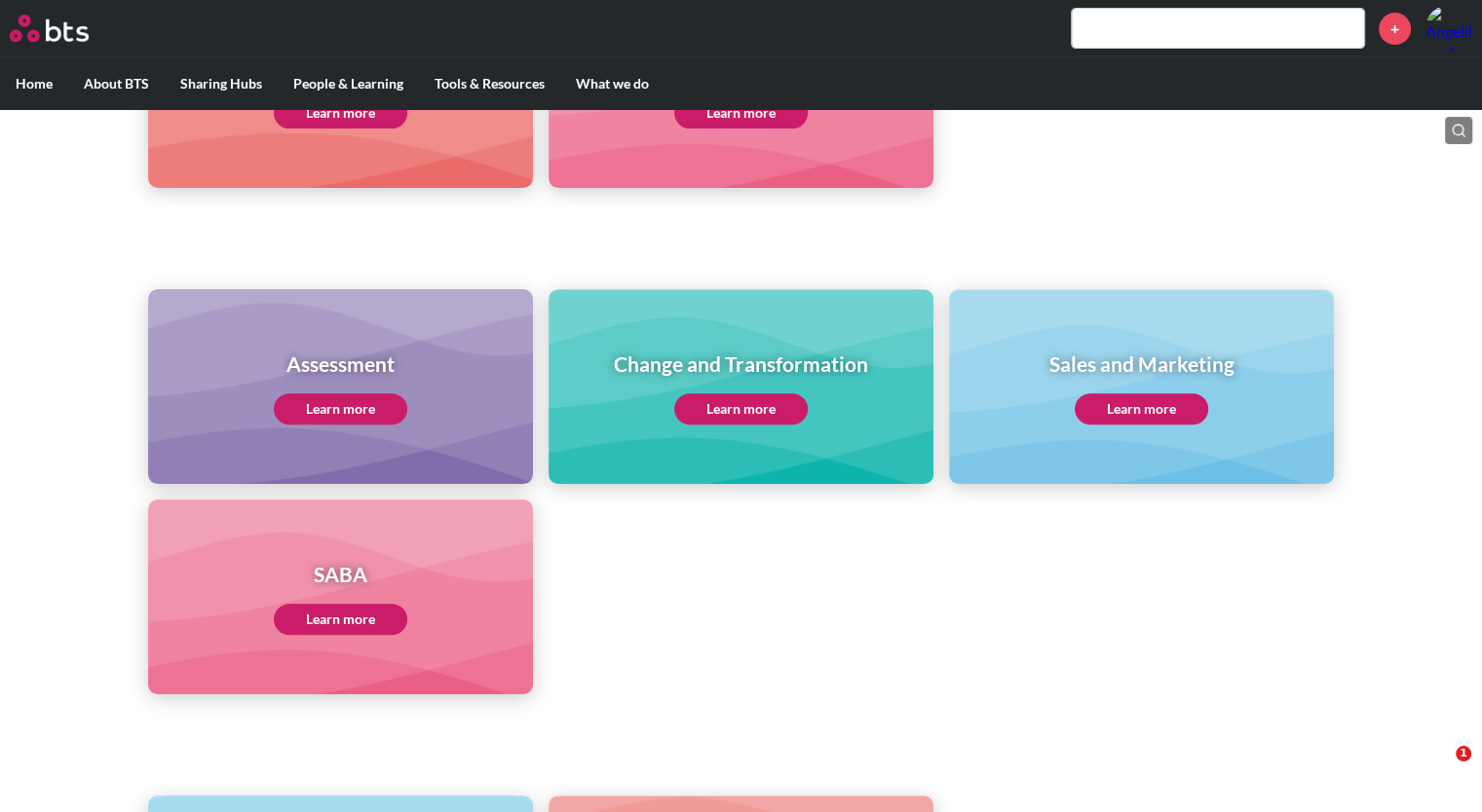
scroll to position [646, 0]
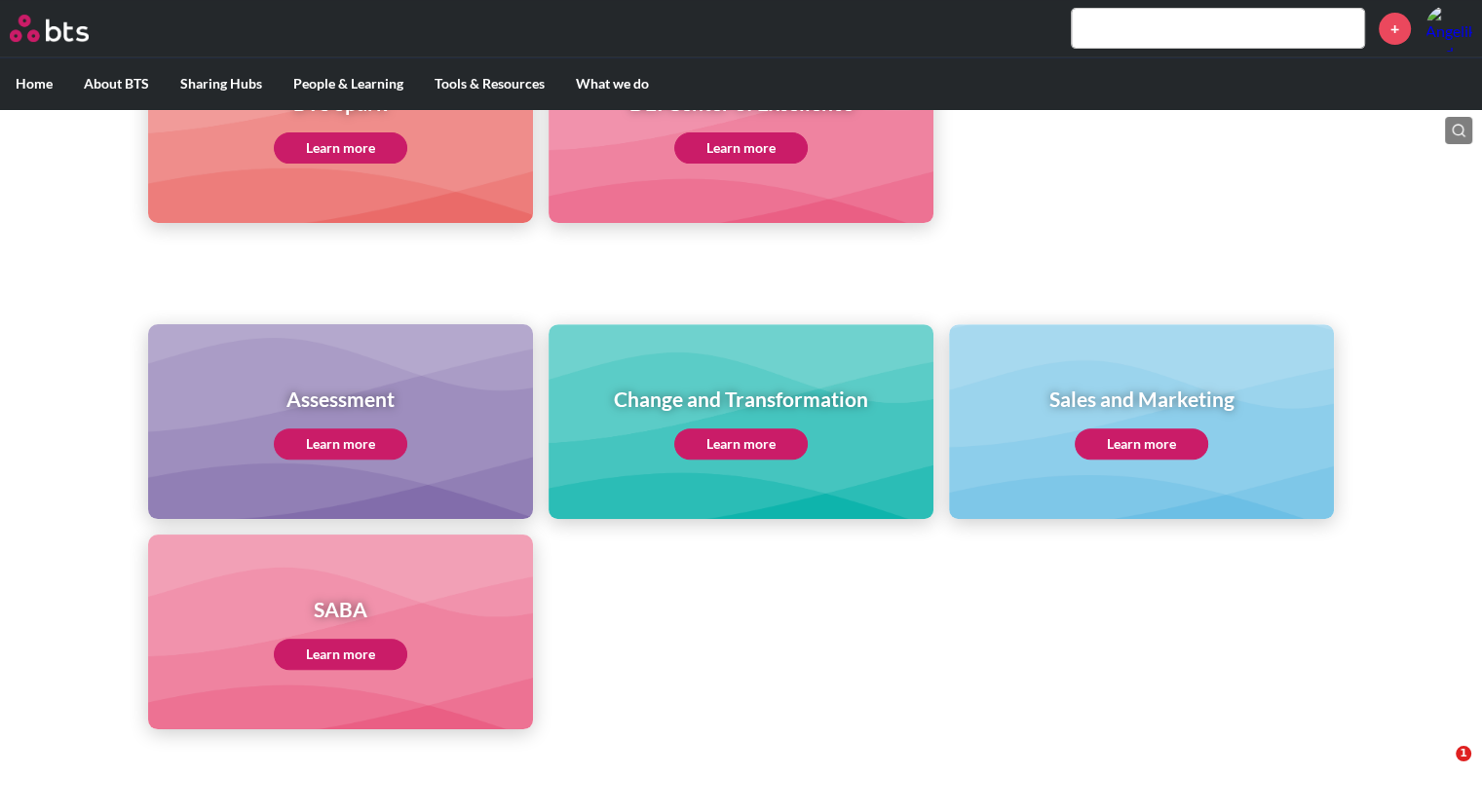
click at [1134, 442] on link "Learn more" at bounding box center [1141, 445] width 134 height 31
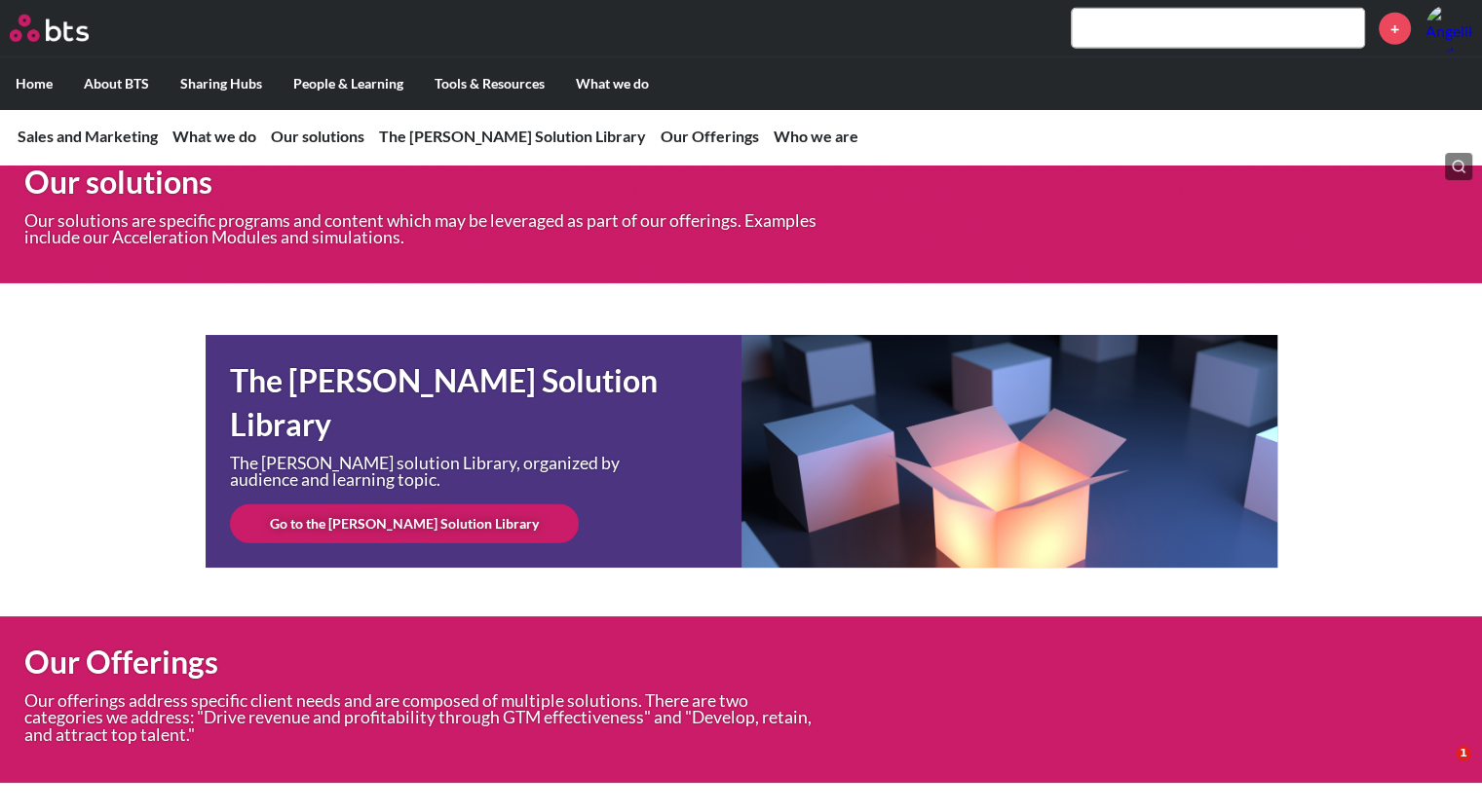
scroll to position [5522, 0]
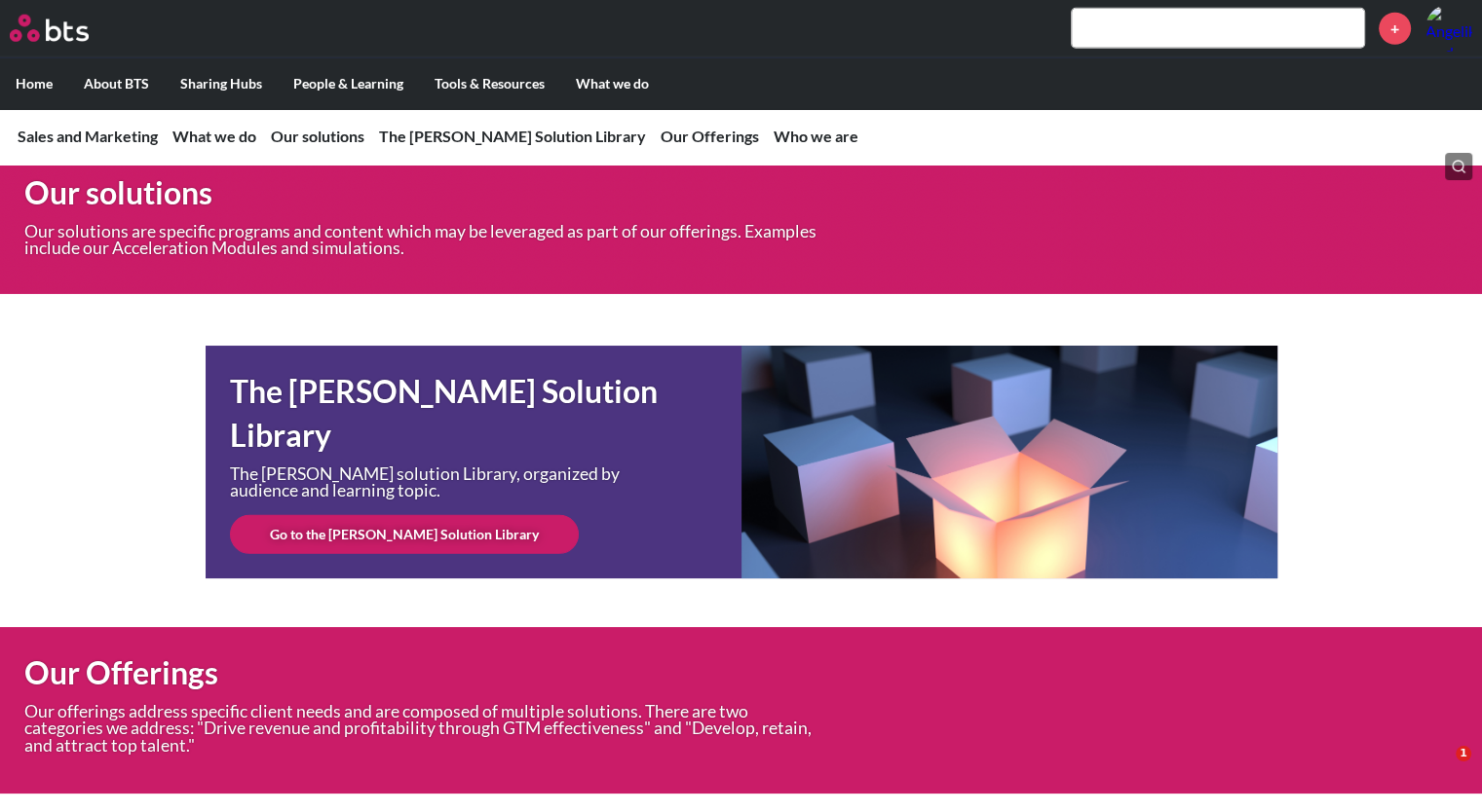
click at [372, 554] on link "Go to the [PERSON_NAME] Solution Library" at bounding box center [405, 534] width 349 height 39
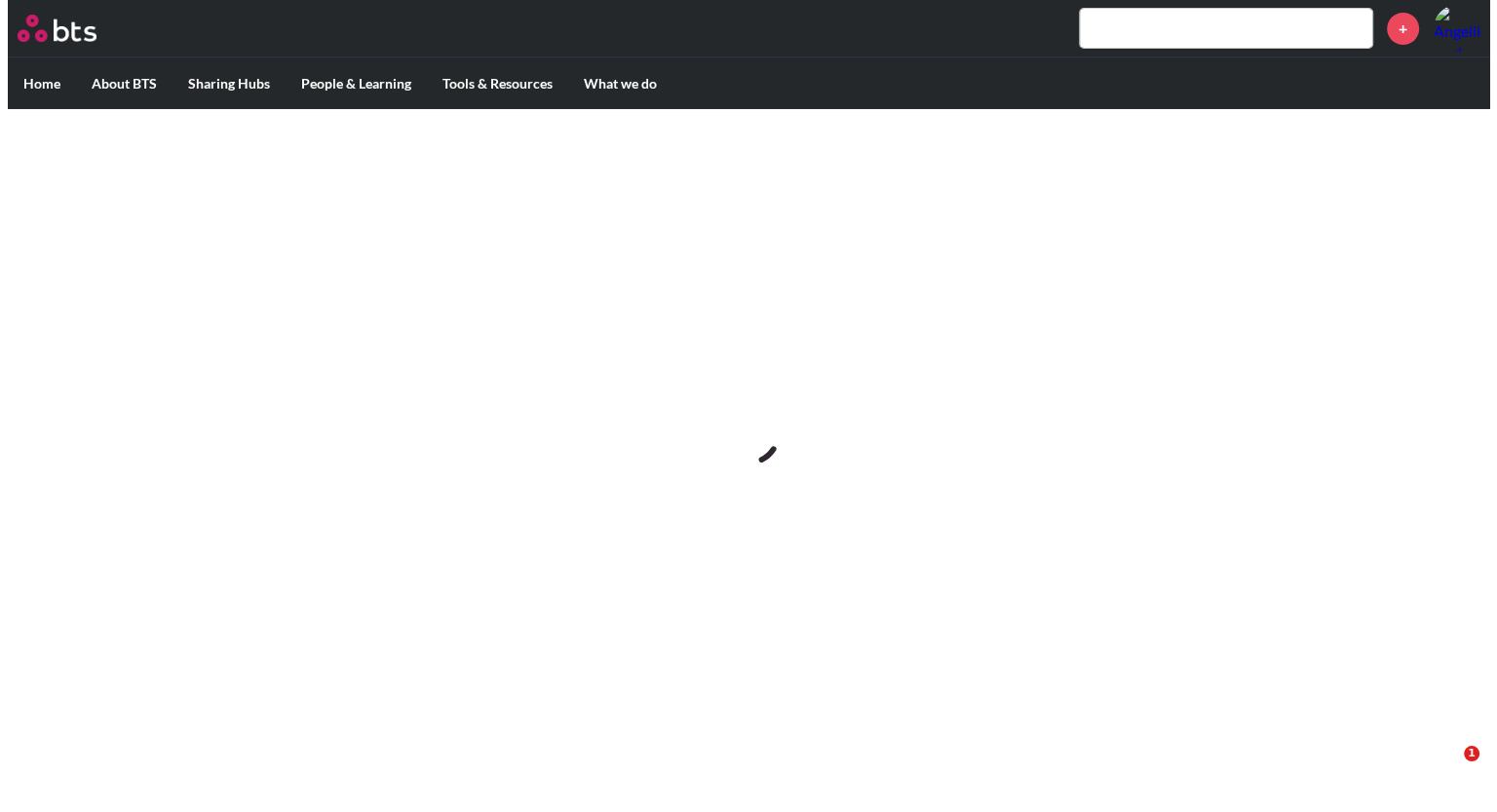
scroll to position [0, 0]
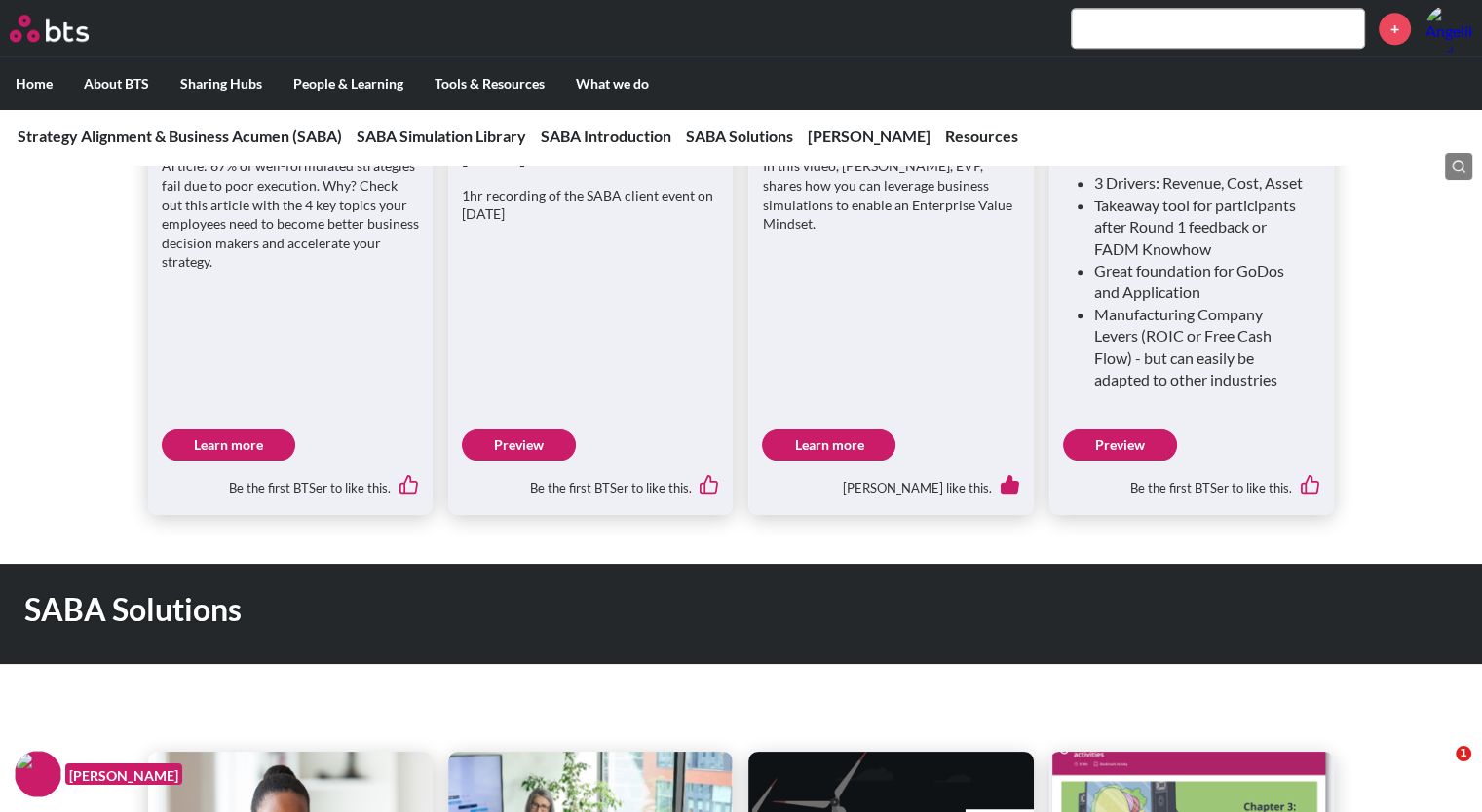
scroll to position [1940, 0]
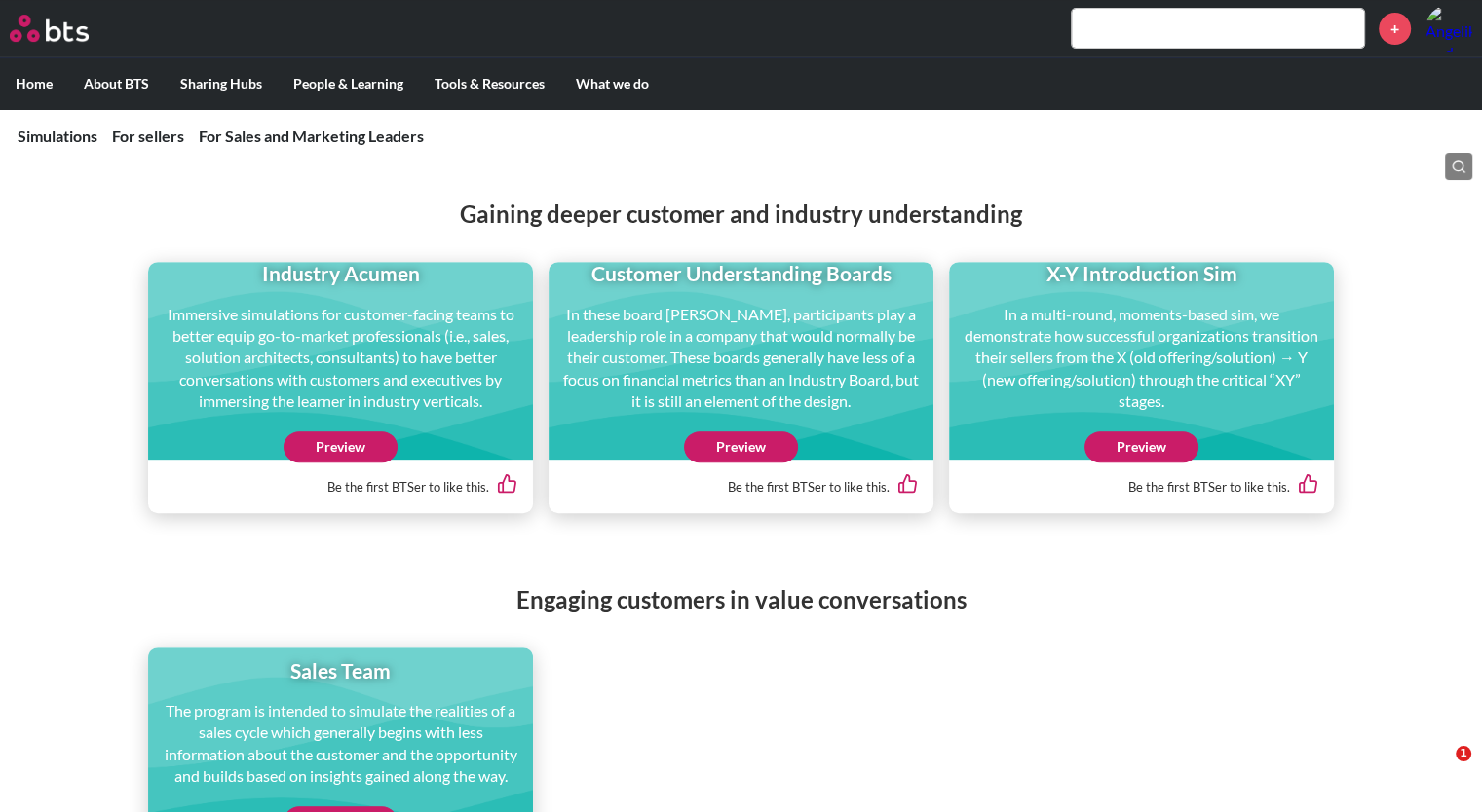
scroll to position [775, 0]
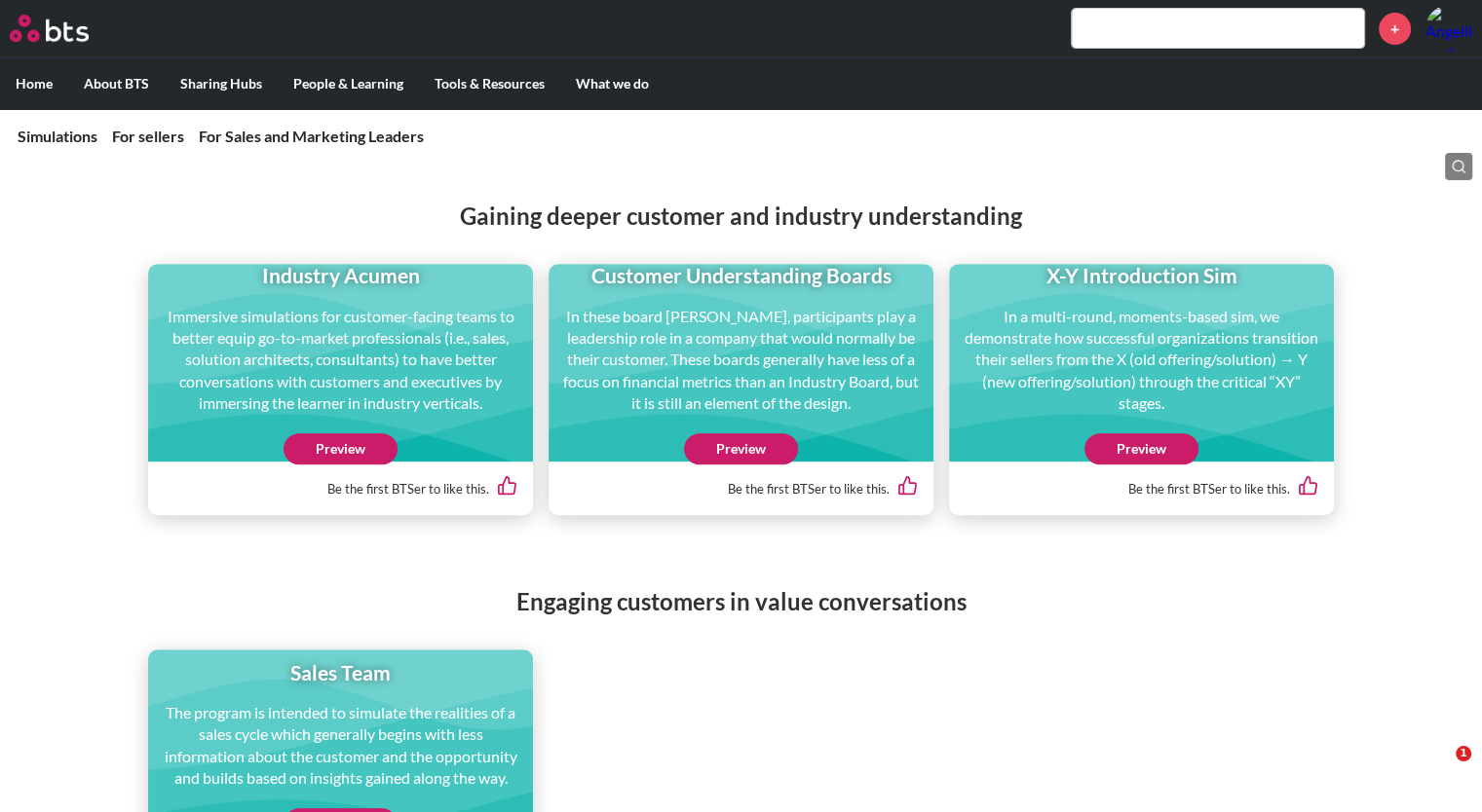
click at [1153, 449] on link "Preview" at bounding box center [1141, 449] width 114 height 31
click at [348, 449] on link "Preview" at bounding box center [340, 449] width 114 height 31
click at [740, 447] on link "Preview" at bounding box center [740, 449] width 114 height 31
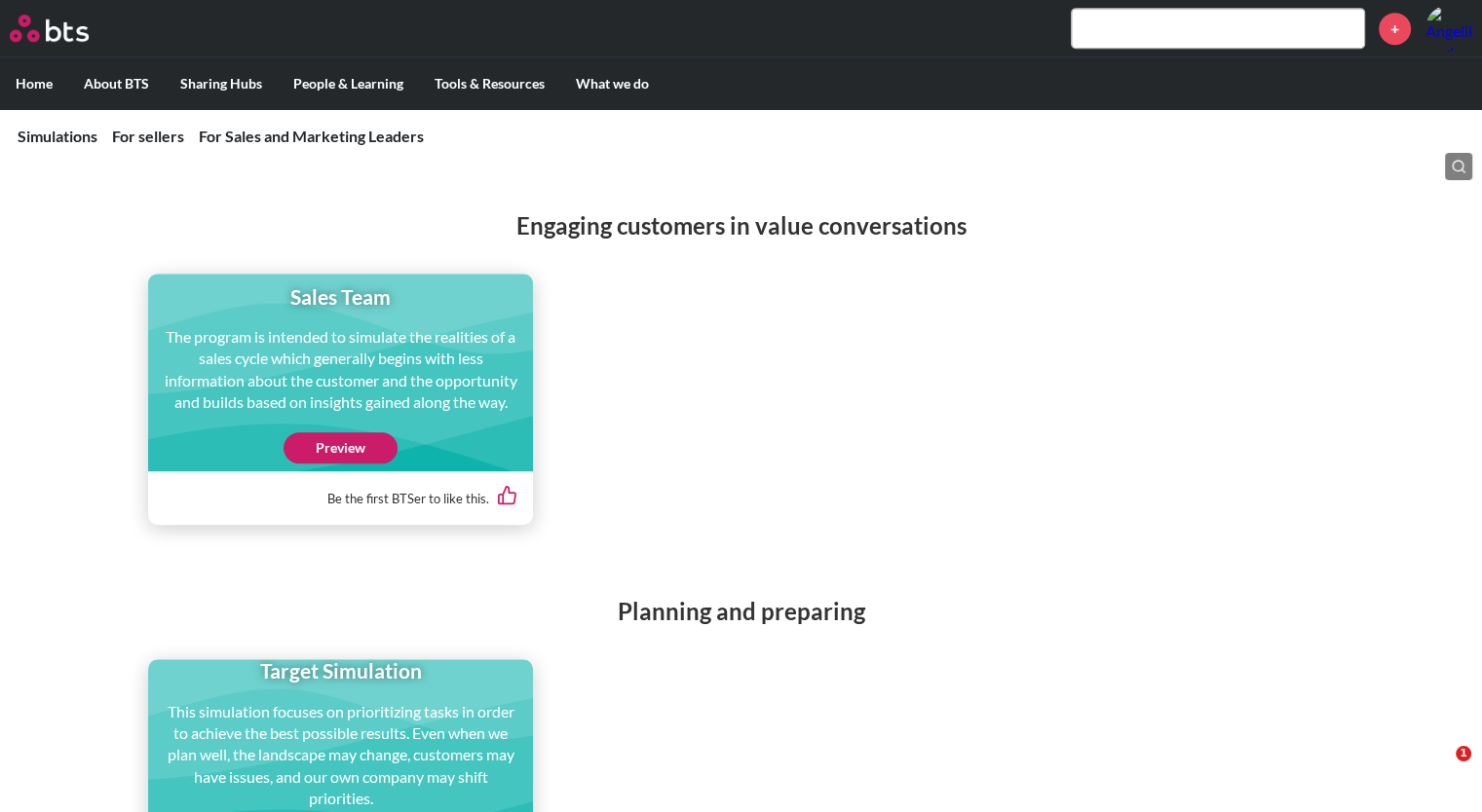
scroll to position [1165, 0]
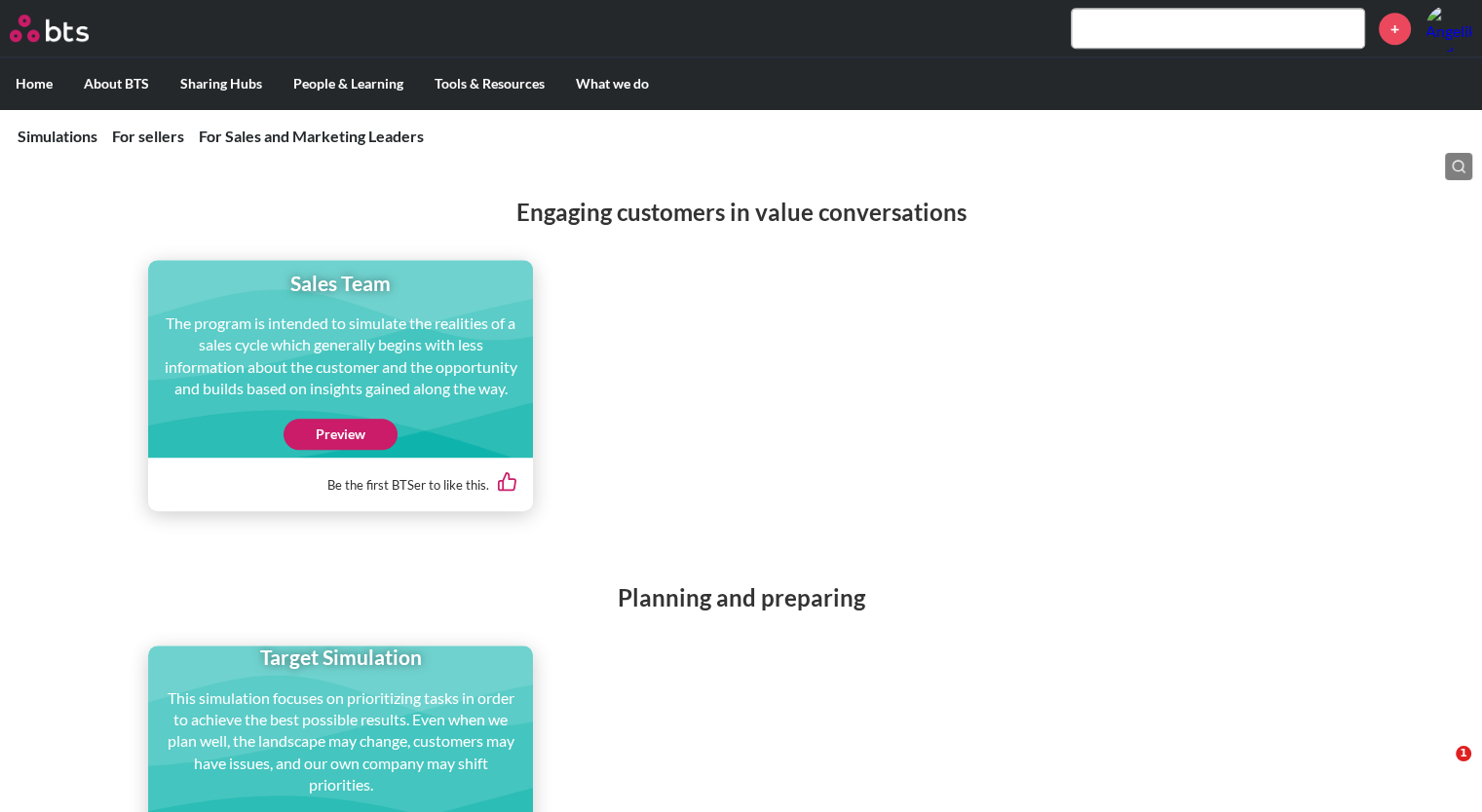
click at [338, 437] on link "Preview" at bounding box center [340, 435] width 114 height 31
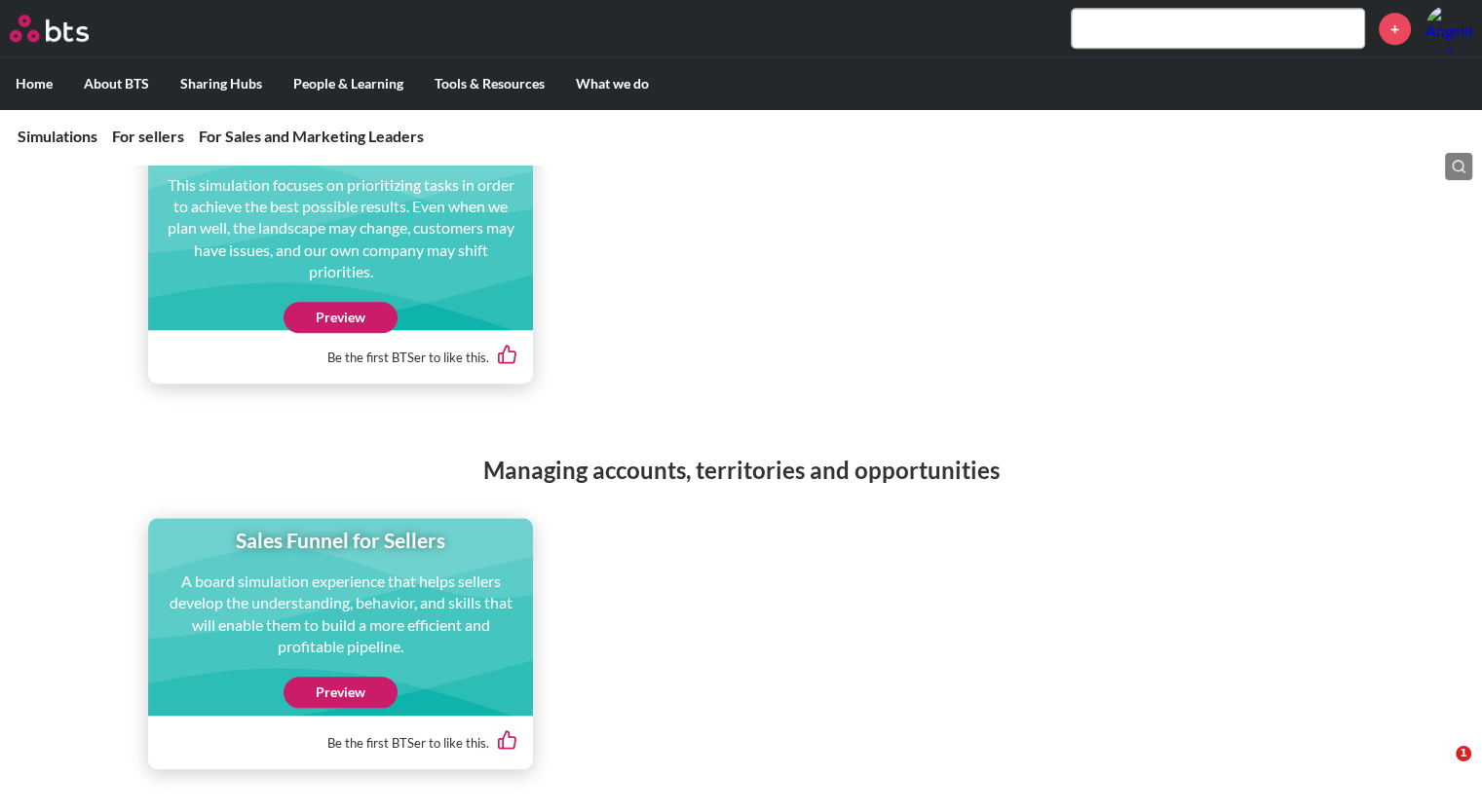
scroll to position [1913, 0]
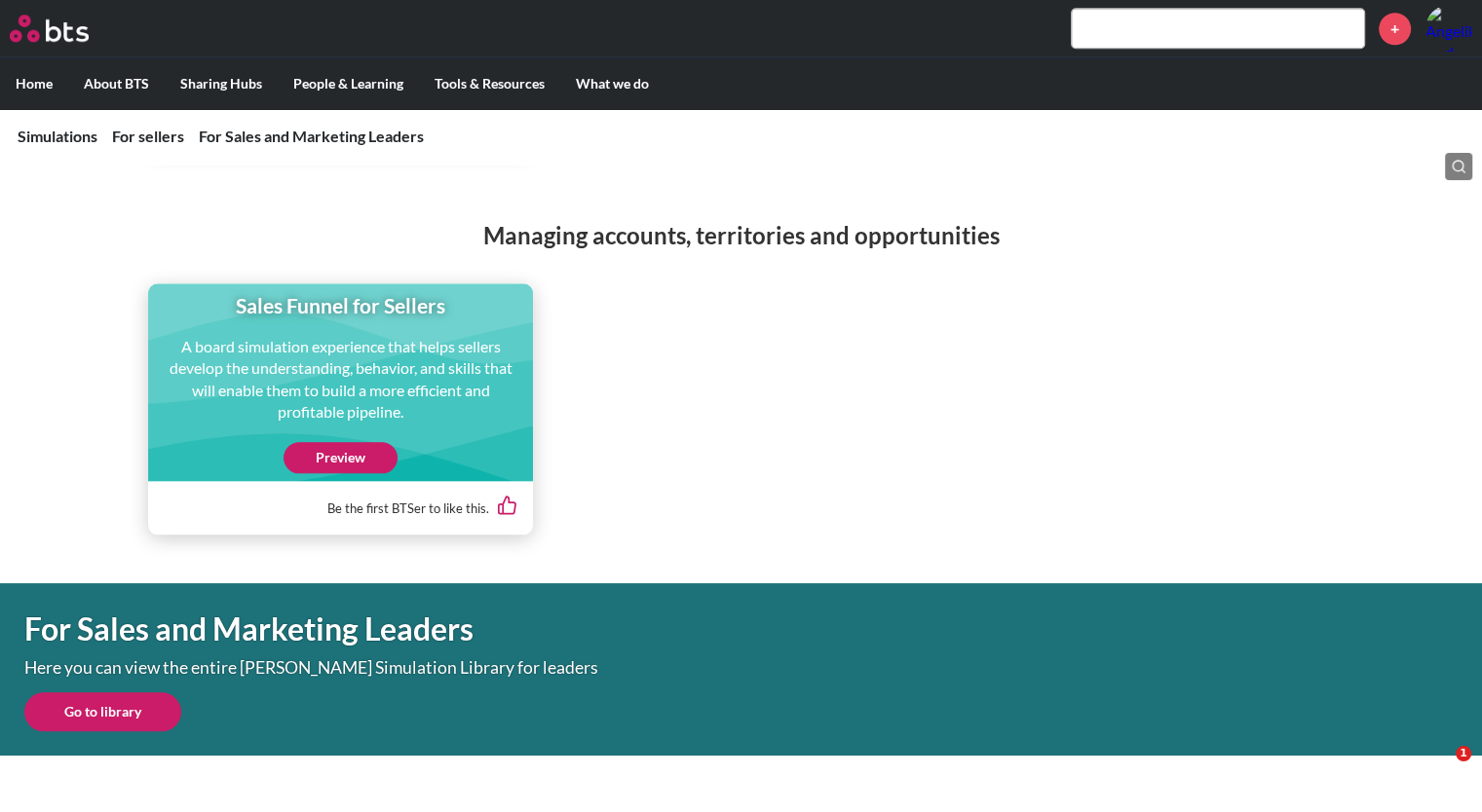
click at [325, 454] on link "Preview" at bounding box center [340, 458] width 114 height 31
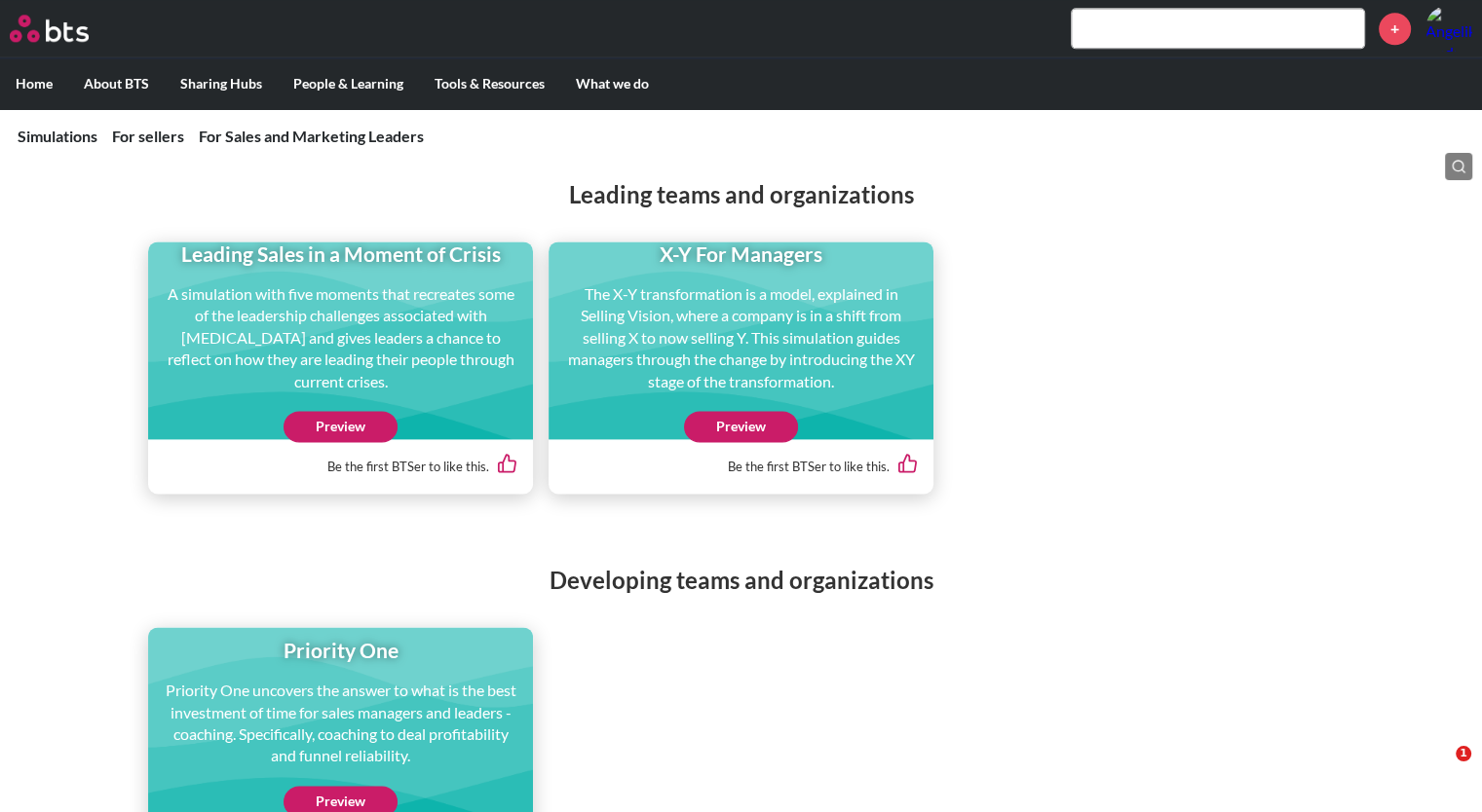
scroll to position [2547, 0]
click at [767, 426] on link "Preview" at bounding box center [740, 426] width 114 height 31
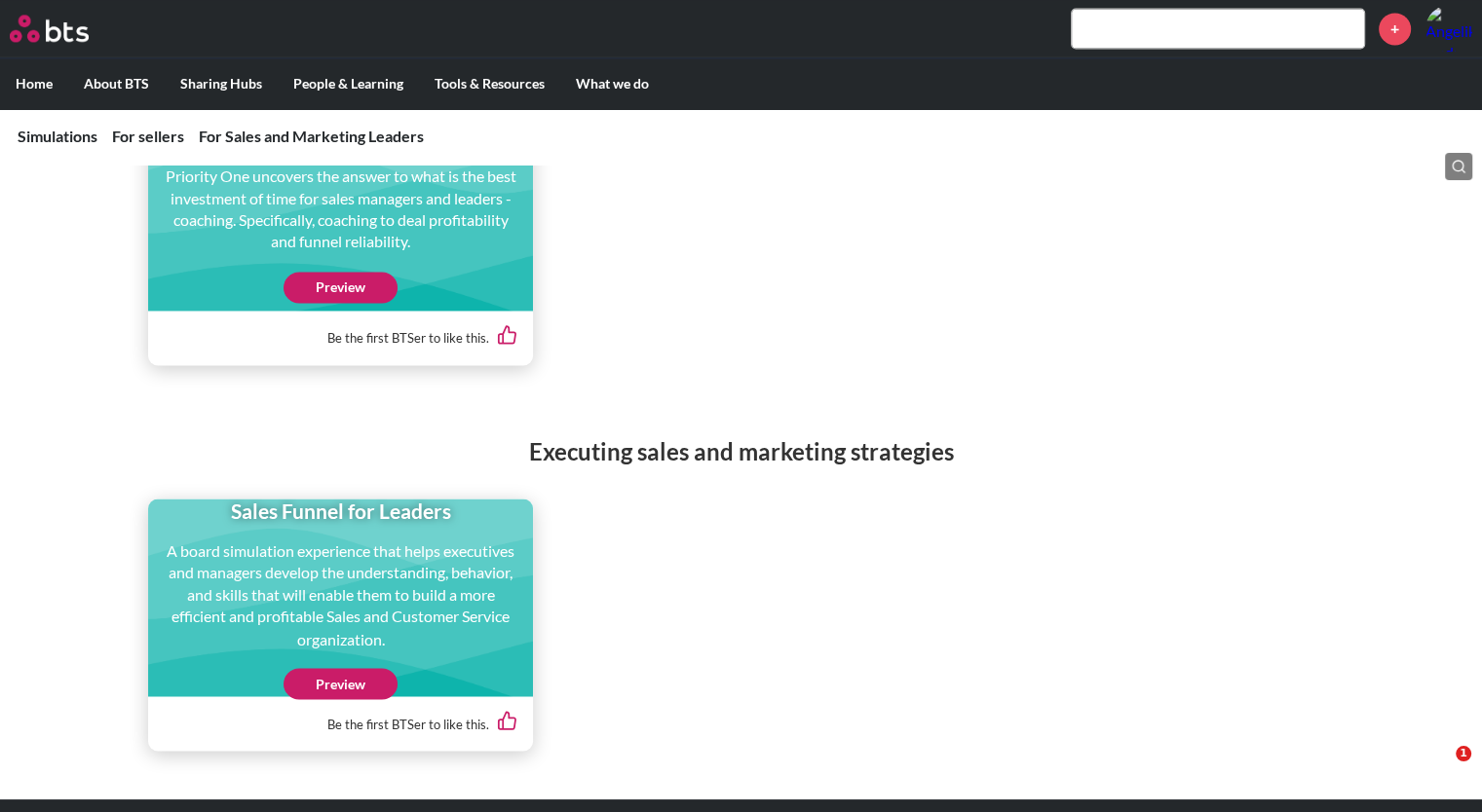
scroll to position [3114, 0]
